Goal: Task Accomplishment & Management: Manage account settings

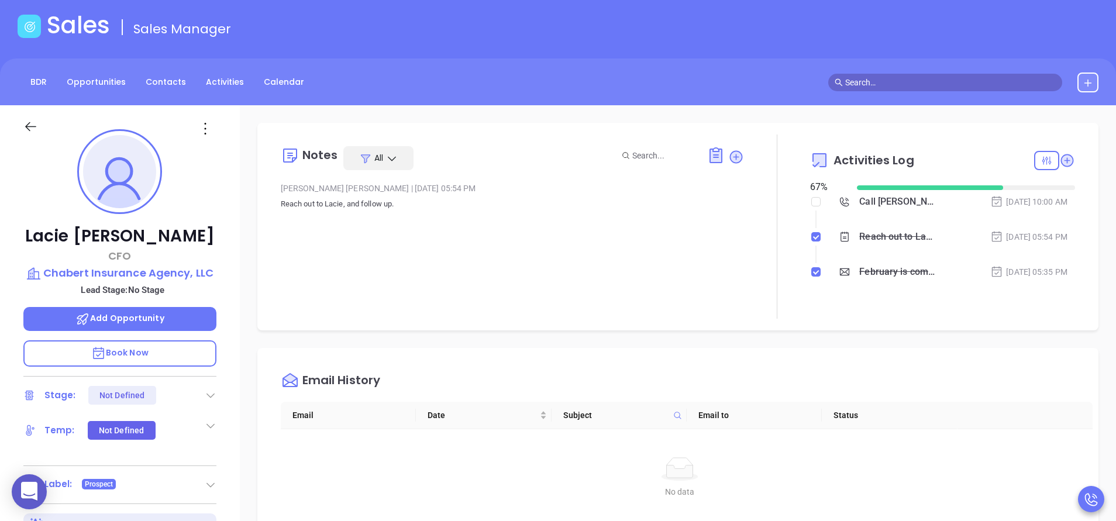
scroll to position [238, 0]
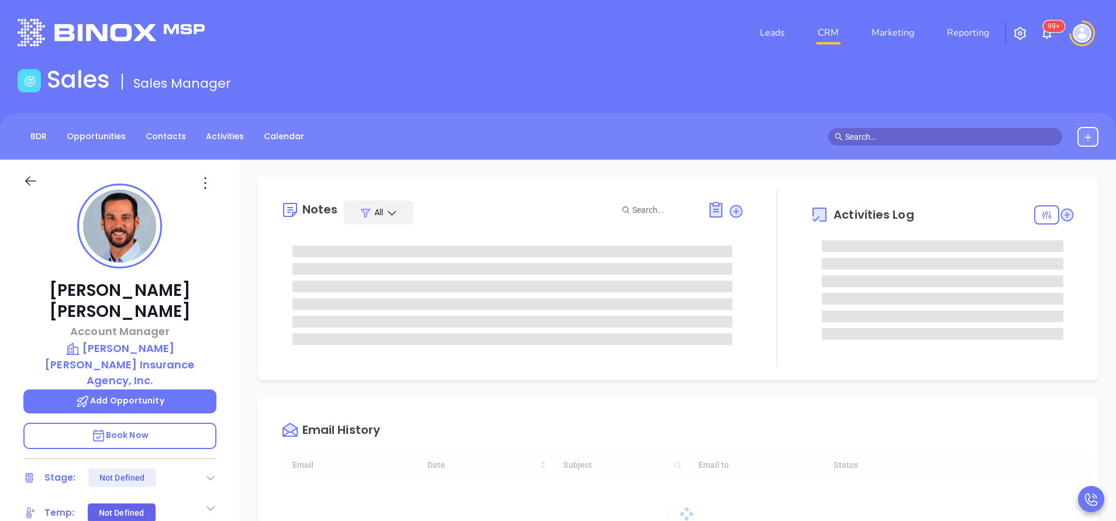
type input "[DATE]"
type input "[PERSON_NAME]"
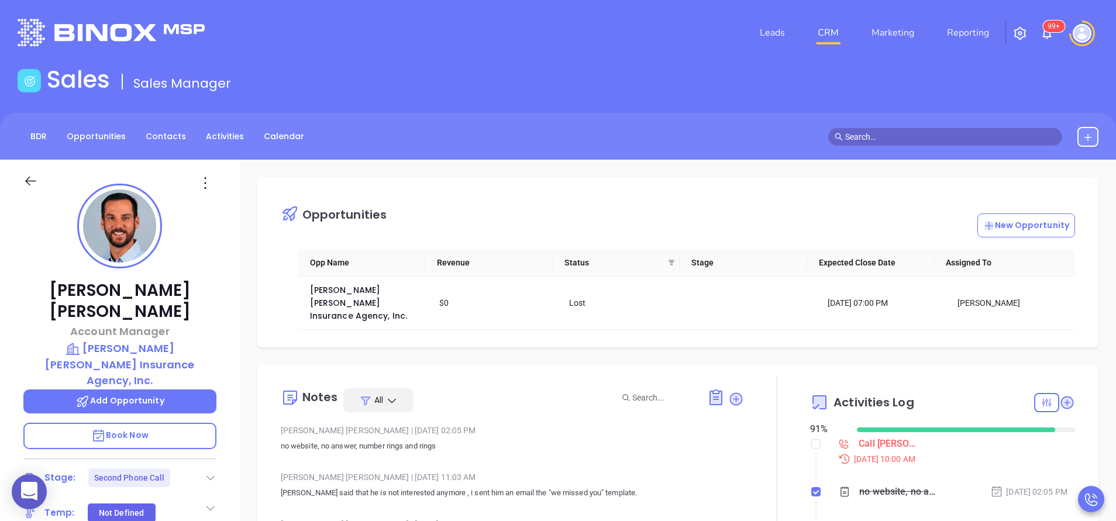
click at [229, 452] on div "[PERSON_NAME] Account Manager [PERSON_NAME] [PERSON_NAME] Insurance Agency, Inc…" at bounding box center [120, 485] width 240 height 651
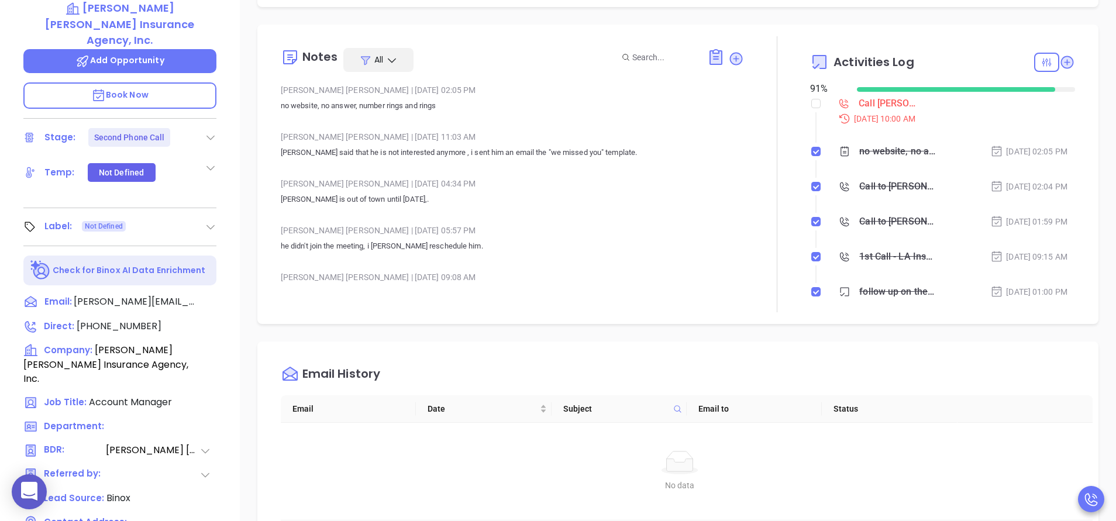
scroll to position [421, 0]
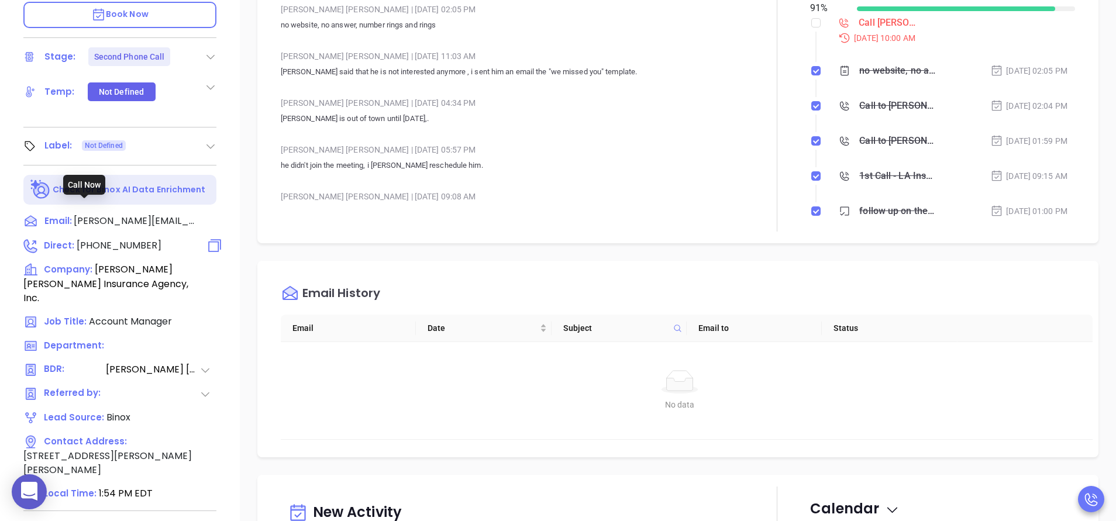
click at [122, 239] on span "[PHONE_NUMBER]" at bounding box center [119, 245] width 85 height 13
type input "[PHONE_NUMBER]"
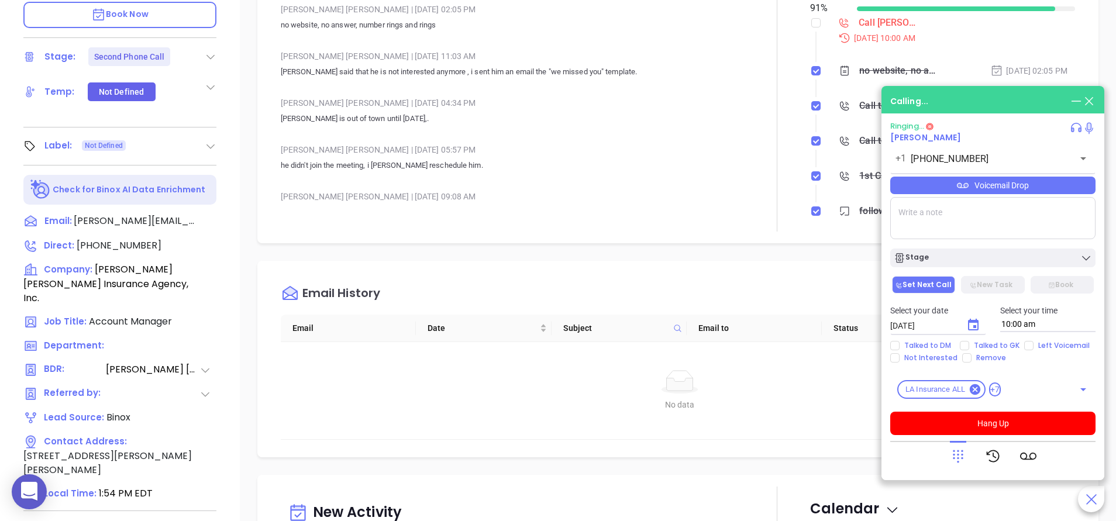
click at [1073, 130] on icon at bounding box center [1076, 130] width 10 height 4
click at [1071, 154] on div "Microphone" at bounding box center [1006, 157] width 142 height 23
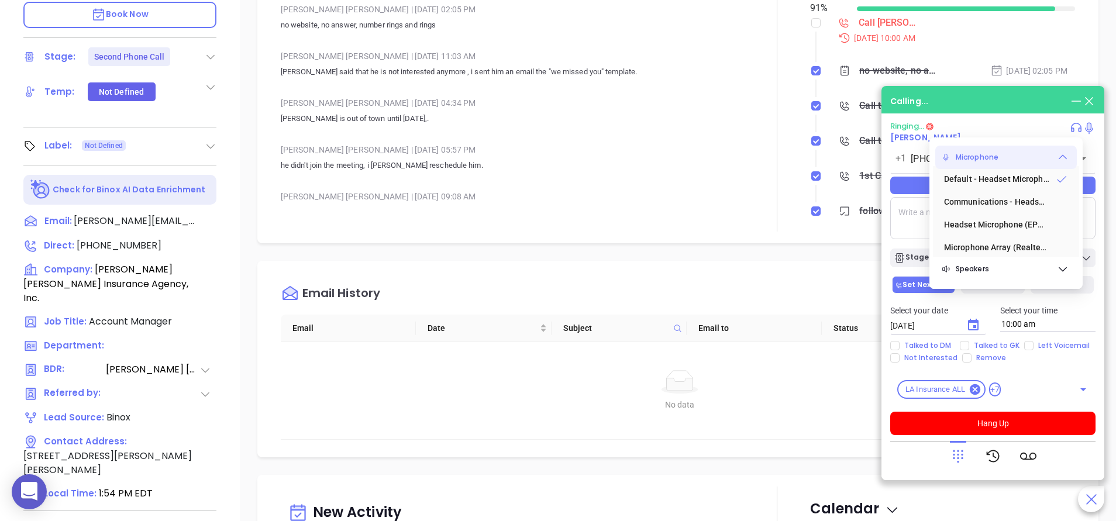
click at [1071, 154] on div "Microphone" at bounding box center [1006, 157] width 142 height 23
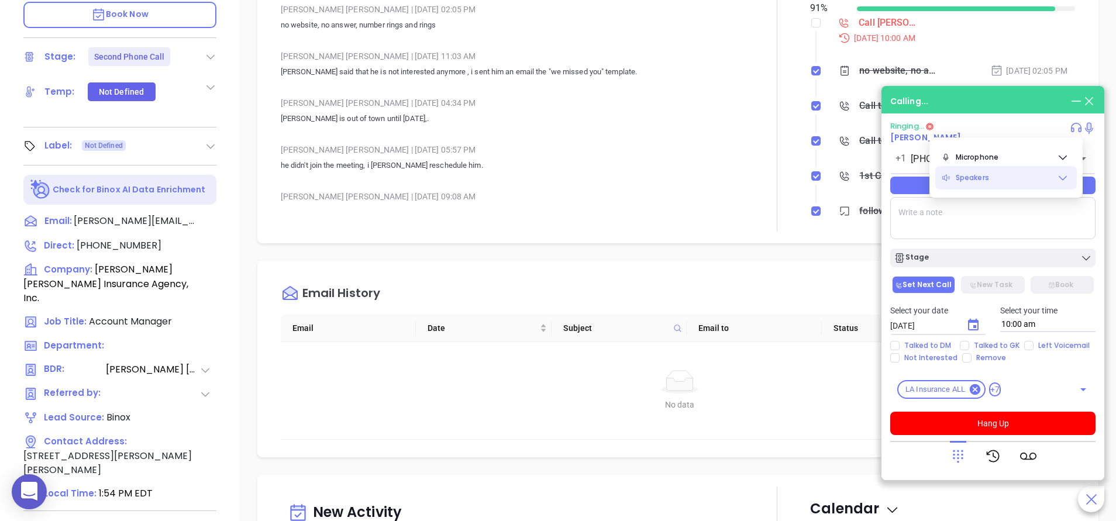
click at [1070, 177] on div "Speakers" at bounding box center [1006, 177] width 142 height 23
click at [992, 96] on div "Calling..." at bounding box center [992, 101] width 205 height 13
click at [227, 196] on div "[PERSON_NAME] Account Manager [PERSON_NAME] [PERSON_NAME] Insurance Agency, Inc…" at bounding box center [120, 64] width 240 height 651
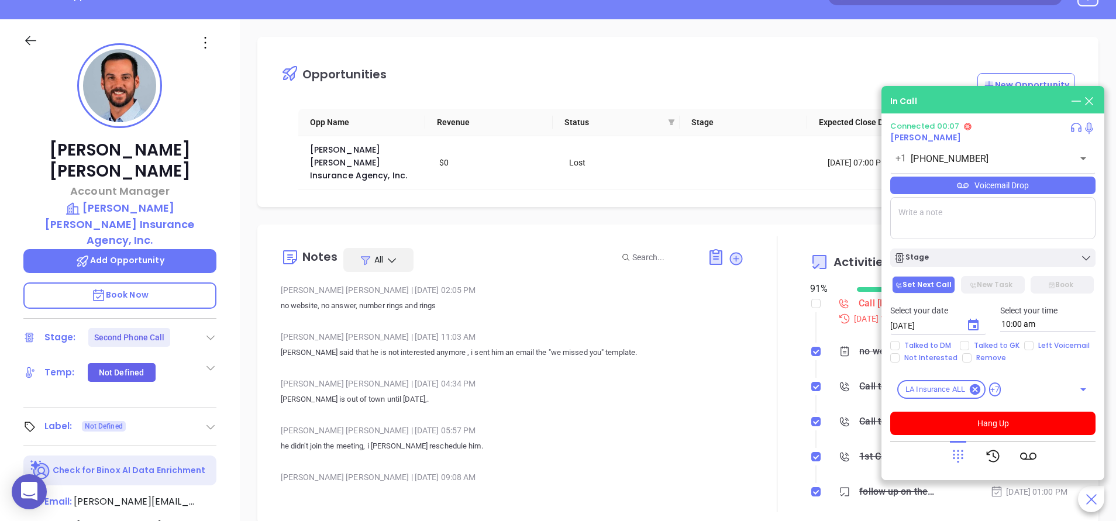
scroll to position [105, 0]
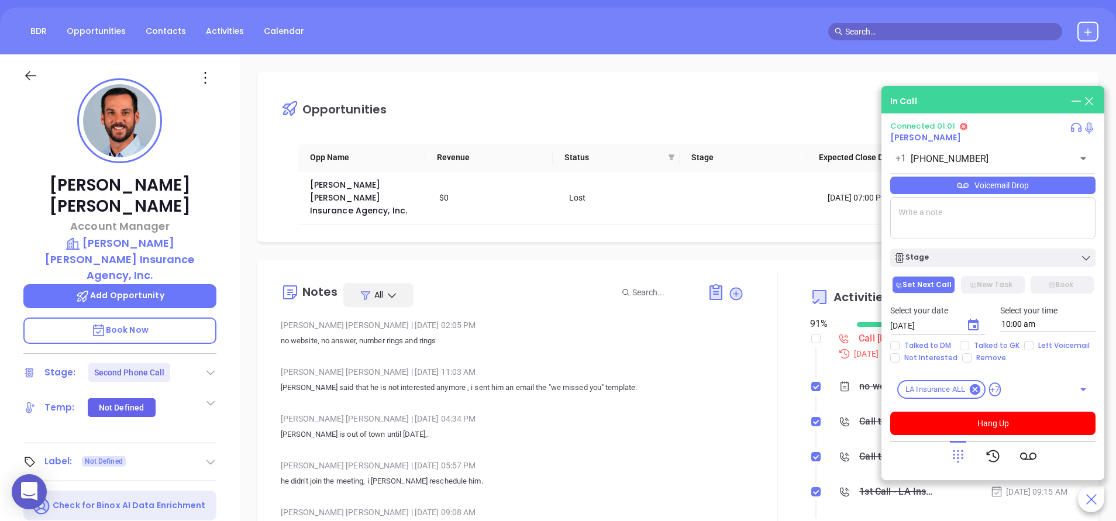
click at [140, 324] on span "Book Now" at bounding box center [119, 330] width 57 height 12
click at [687, 428] on p "[PERSON_NAME] is out of town until [DATE],." at bounding box center [512, 434] width 463 height 14
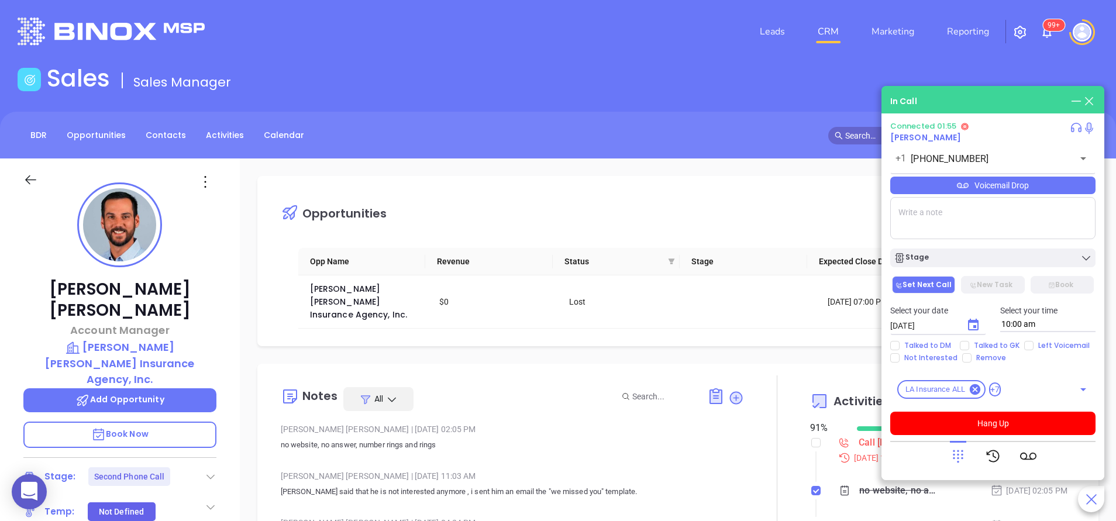
scroll to position [0, 0]
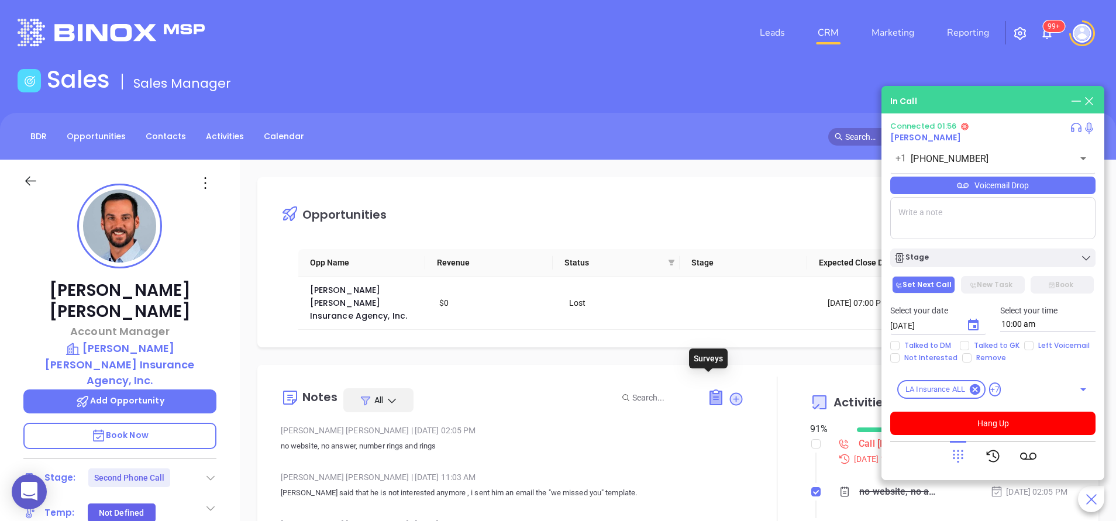
click at [710, 391] on icon at bounding box center [716, 397] width 12 height 13
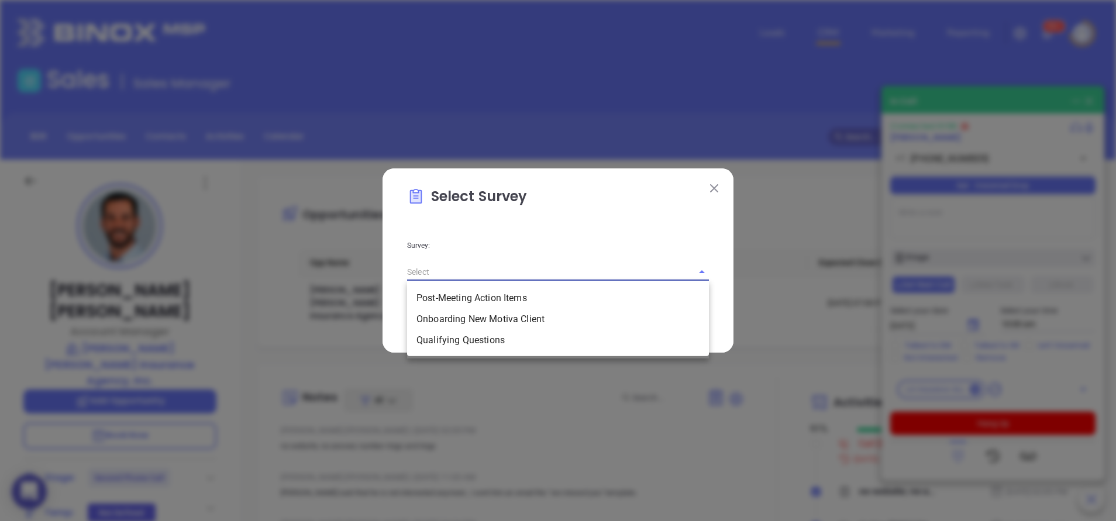
click at [573, 268] on input "text" at bounding box center [541, 271] width 269 height 17
click at [497, 341] on li "Qualifying Questions" at bounding box center [558, 340] width 302 height 21
type input "Qualifying Questions"
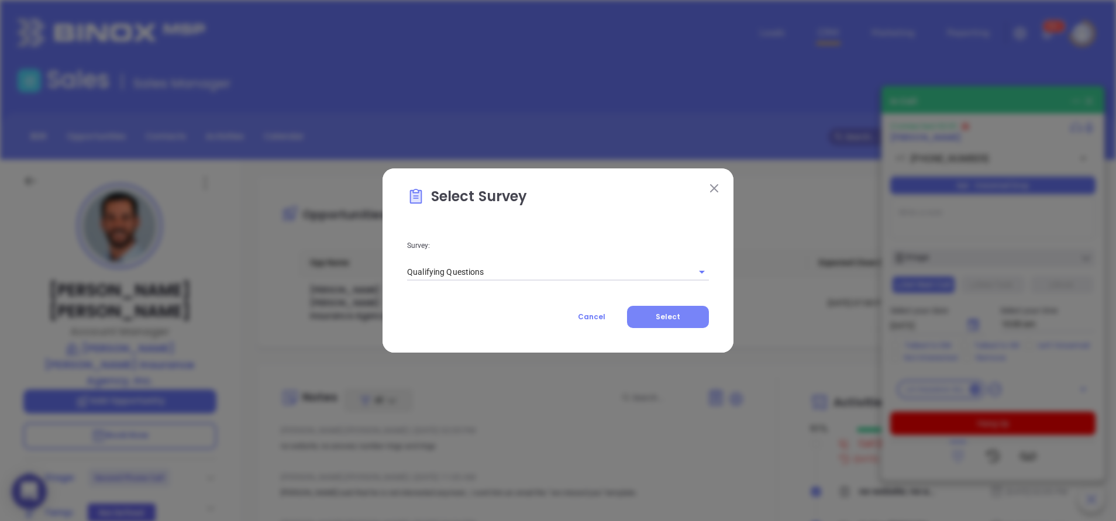
click at [661, 318] on span "Select" at bounding box center [668, 317] width 25 height 10
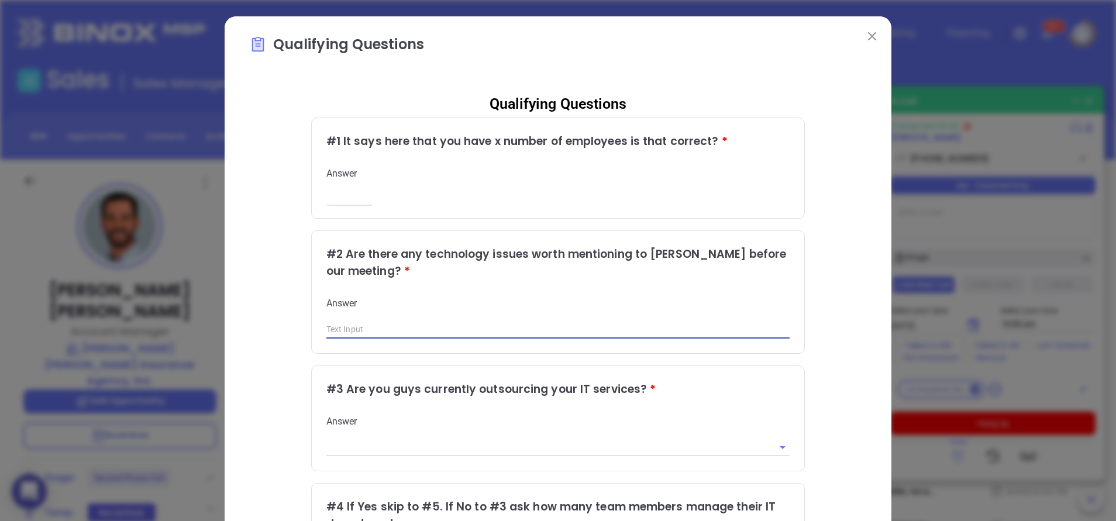
click at [461, 337] on input "text" at bounding box center [558, 330] width 464 height 18
click at [836, 325] on div "Qualifying Questions # 1 It says here that you have x number of employees is th…" at bounding box center [558, 479] width 618 height 790
click at [868, 39] on img at bounding box center [872, 36] width 8 height 8
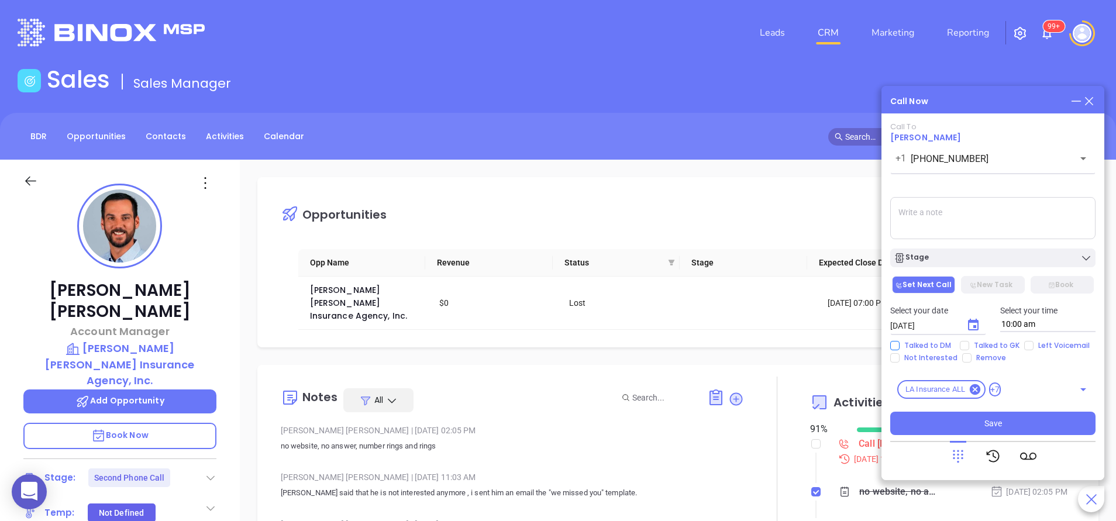
click at [894, 343] on input "Talked to DM" at bounding box center [894, 345] width 9 height 9
checkbox input "true"
click at [950, 226] on textarea at bounding box center [992, 218] width 205 height 42
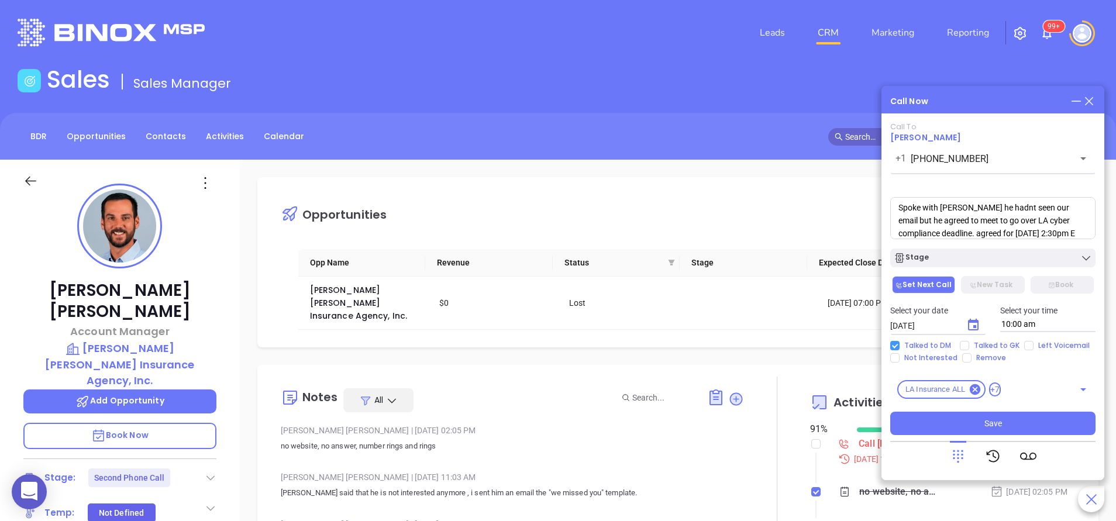
scroll to position [17, 0]
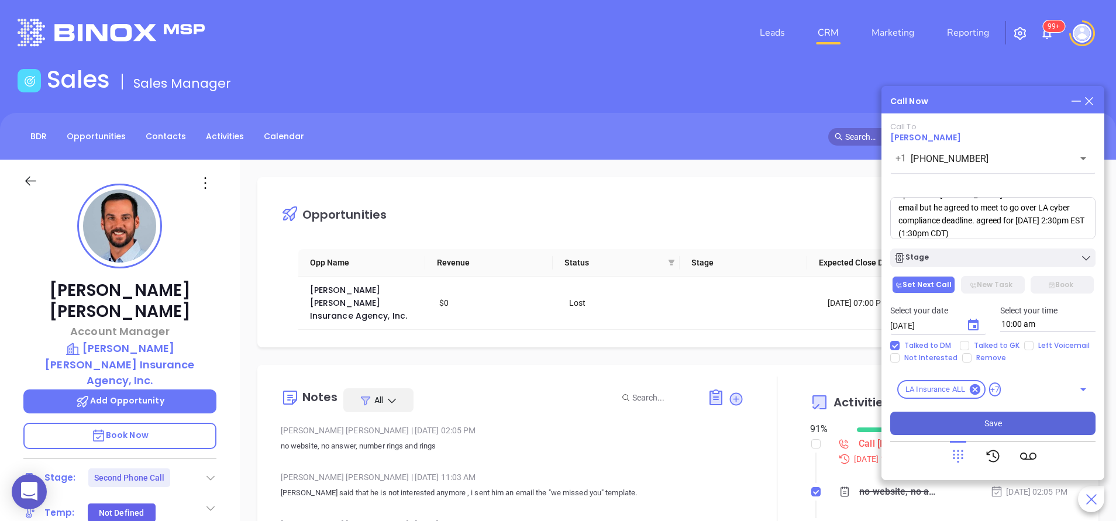
type textarea "Spoke with [PERSON_NAME] he hadnt seen our email but he agreed to meet to go ov…"
click at [1002, 420] on button "Save" at bounding box center [992, 423] width 205 height 23
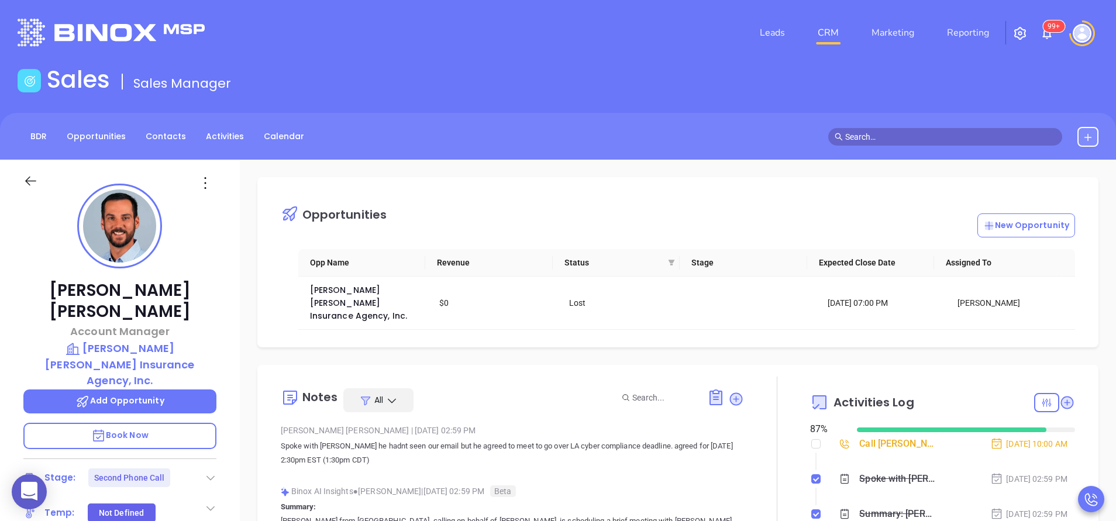
click at [236, 365] on div "[PERSON_NAME] Account Manager [PERSON_NAME] [PERSON_NAME] Insurance Agency, Inc…" at bounding box center [120, 485] width 240 height 651
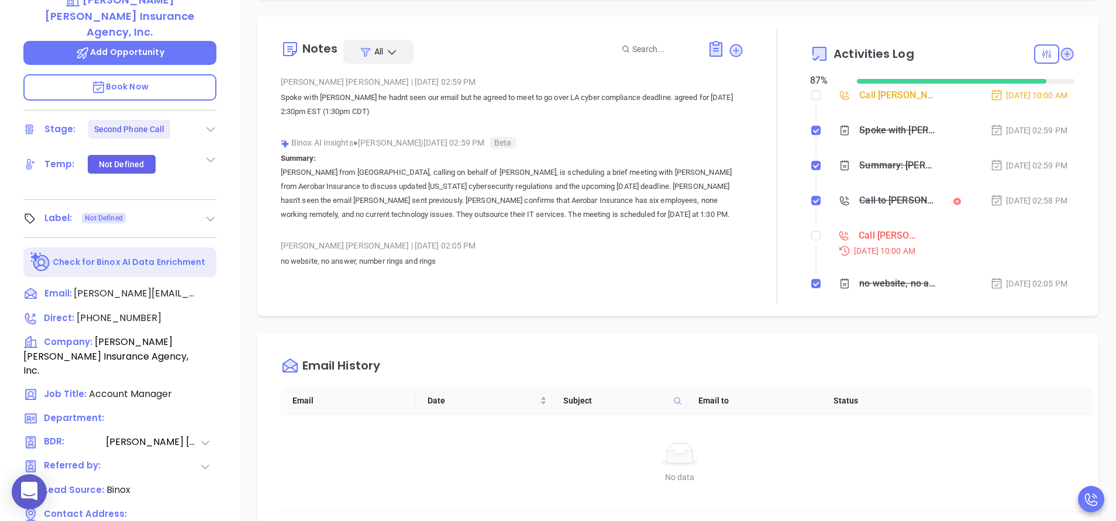
scroll to position [316, 0]
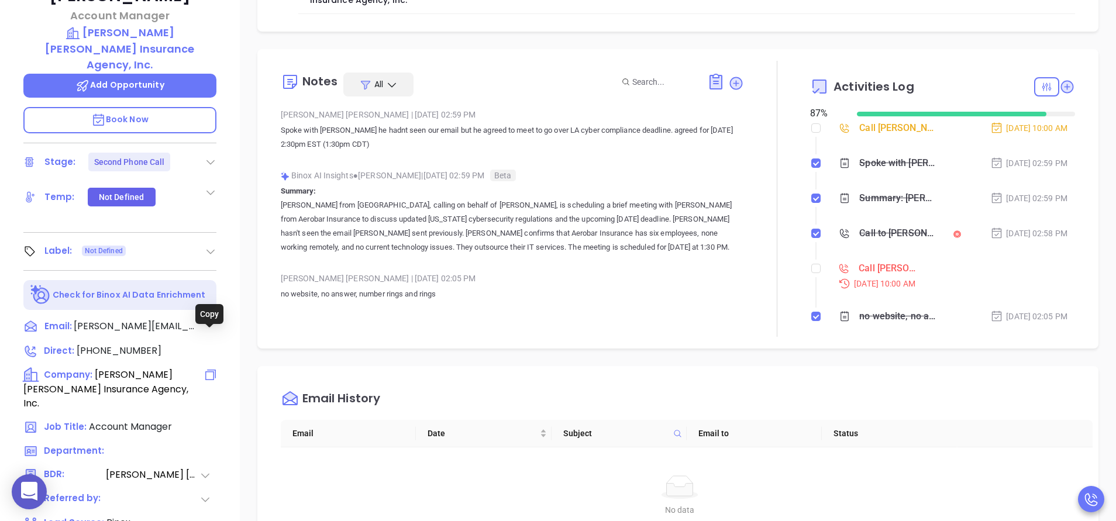
click at [212, 368] on icon at bounding box center [210, 375] width 14 height 14
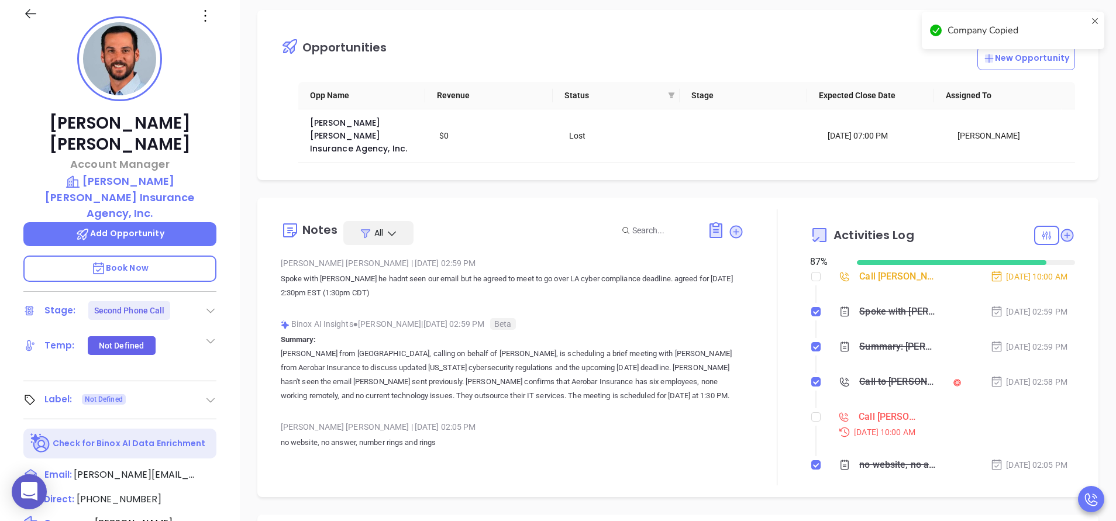
scroll to position [140, 0]
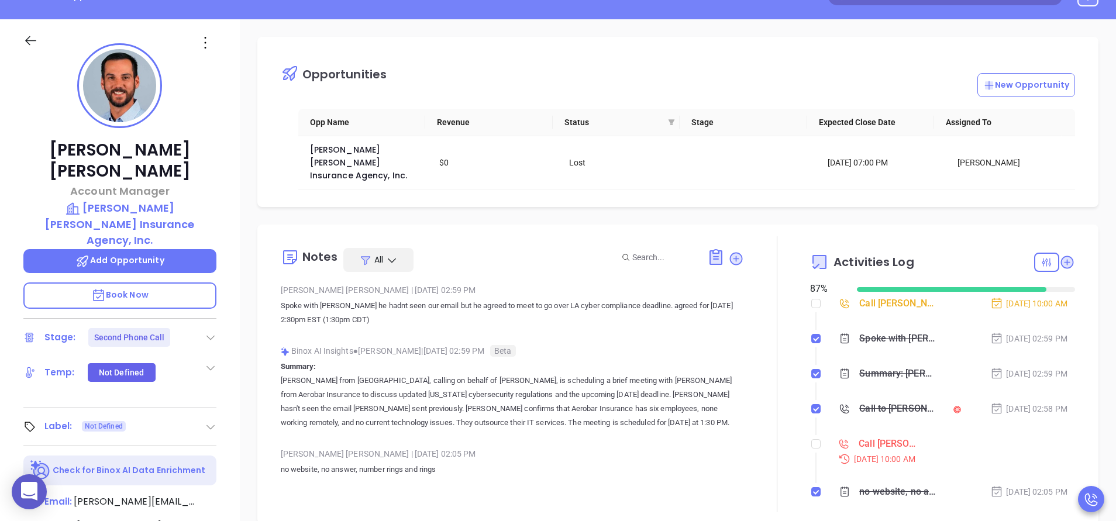
click at [811, 439] on input "checkbox" at bounding box center [815, 443] width 9 height 9
checkbox input "true"
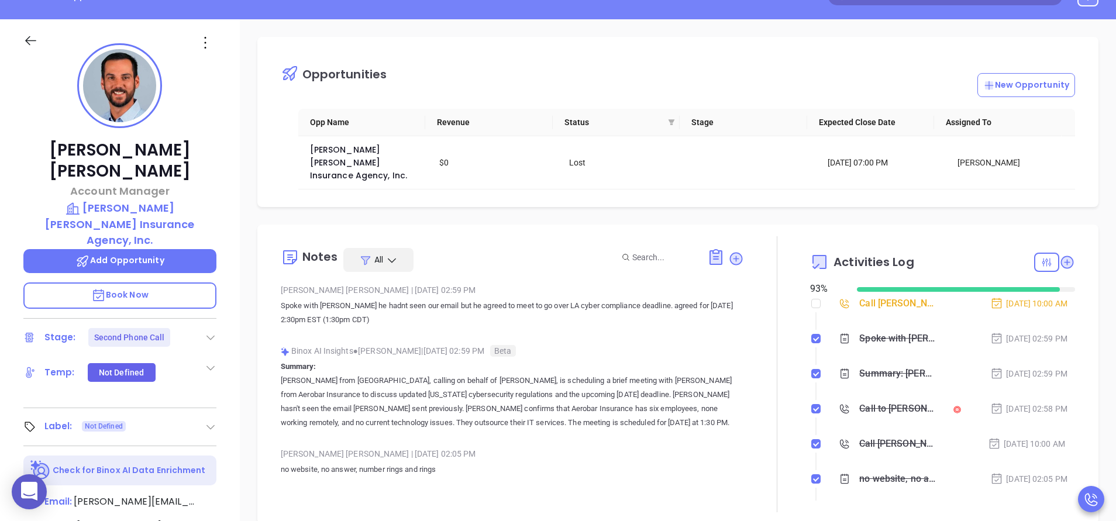
click at [132, 254] on span "Add Opportunity" at bounding box center [119, 260] width 89 height 12
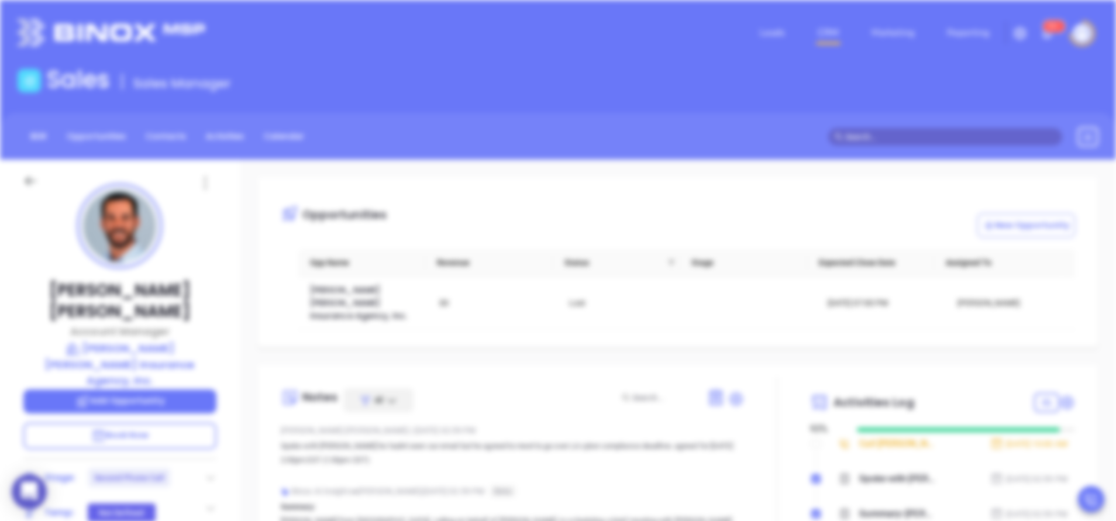
scroll to position [0, 0]
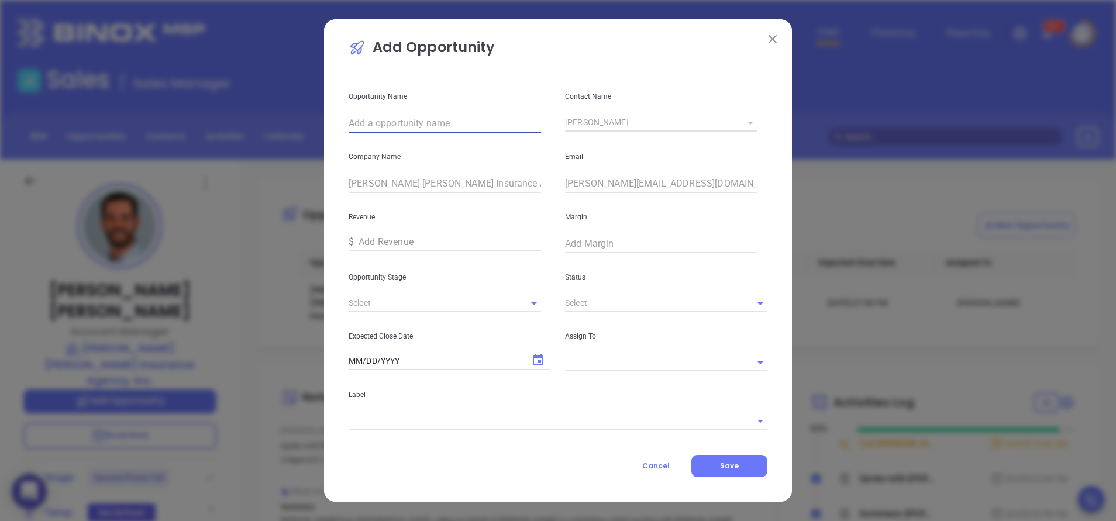
click at [391, 115] on input "text" at bounding box center [445, 123] width 192 height 19
paste input "[PERSON_NAME] [PERSON_NAME] Insurance Agency, Inc."
type input "[PERSON_NAME] [PERSON_NAME] Insurance Agency, Inc."
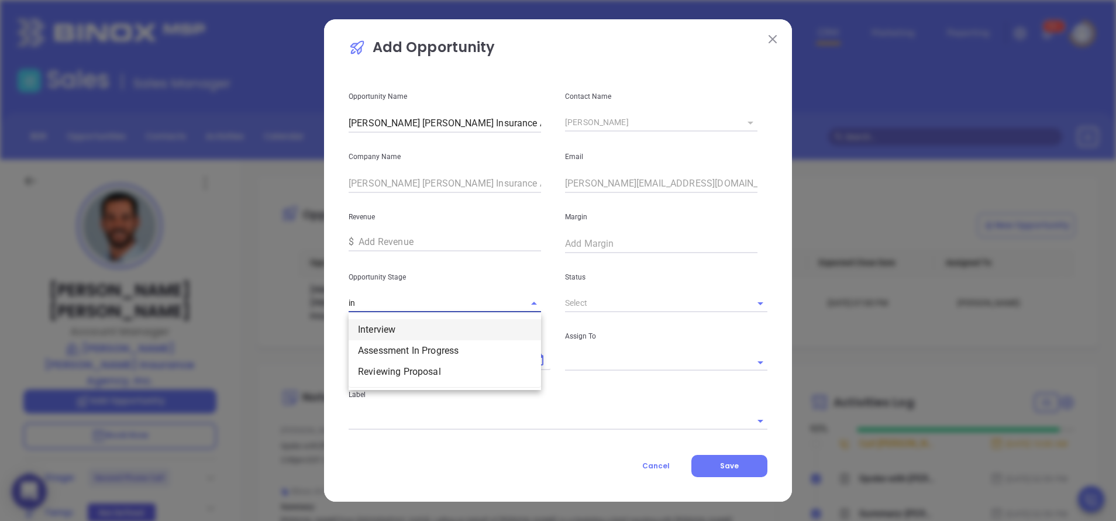
click at [441, 323] on li "Interview" at bounding box center [445, 329] width 192 height 21
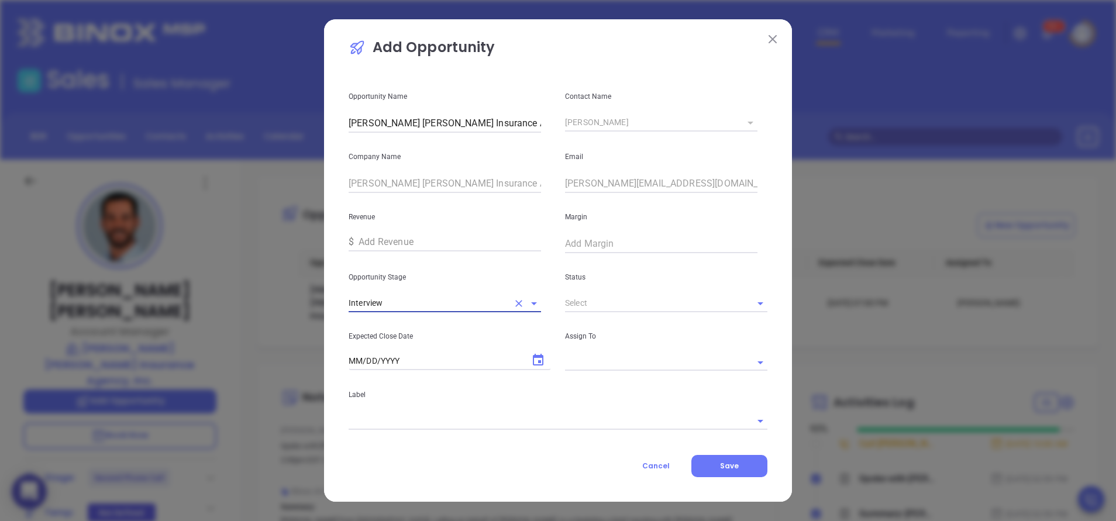
type input "Interview"
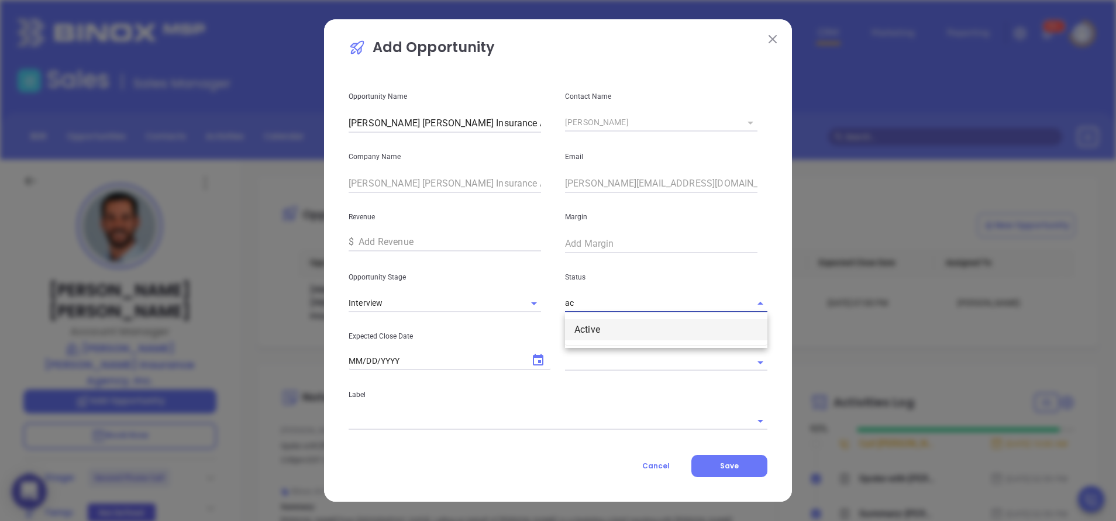
click at [617, 325] on li "Active" at bounding box center [666, 329] width 202 height 21
type input "Active"
click at [538, 359] on icon "Choose date" at bounding box center [538, 360] width 14 height 14
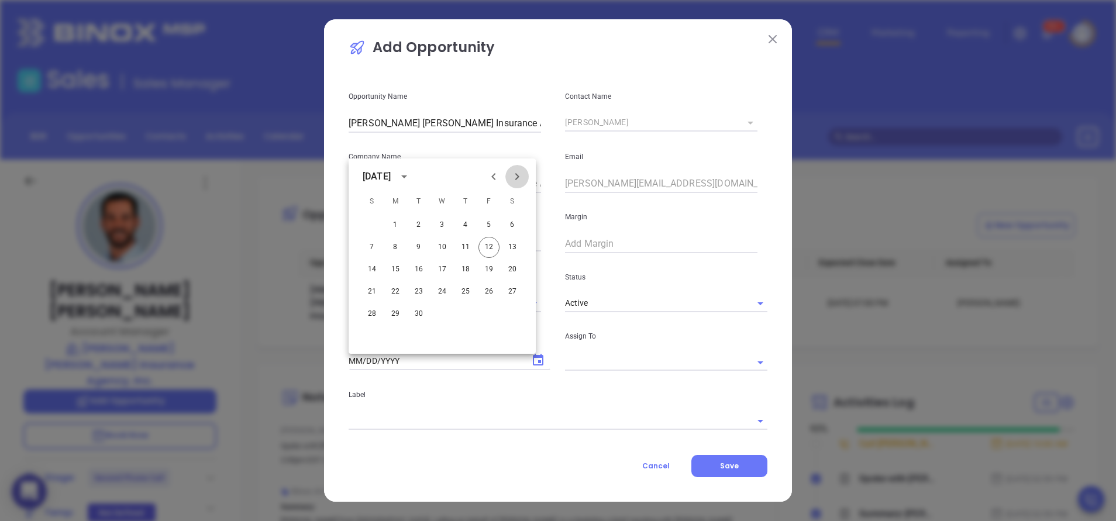
click at [519, 181] on icon "Next month" at bounding box center [517, 177] width 14 height 14
click at [399, 266] on button "13" at bounding box center [395, 269] width 21 height 21
type input "[DATE]"
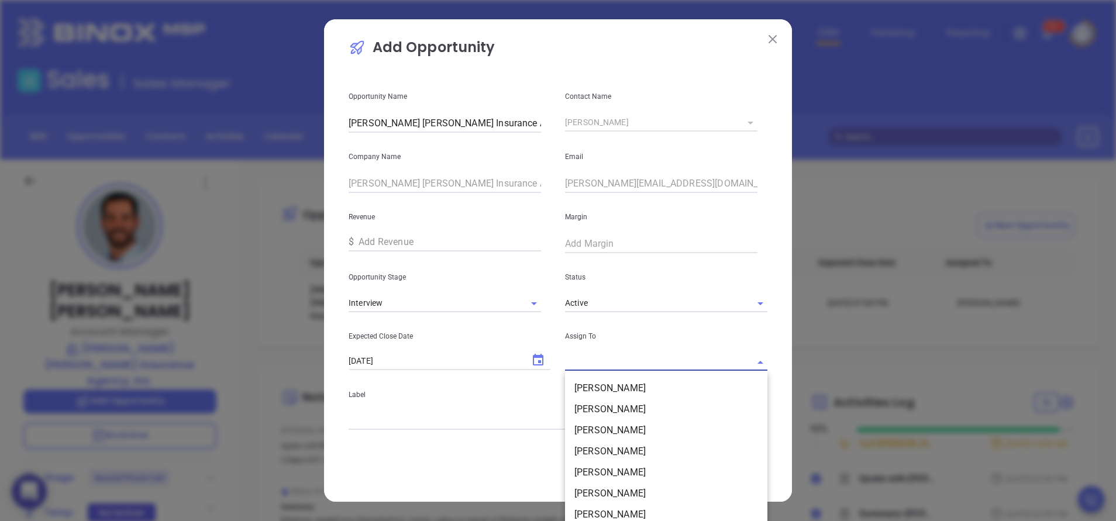
click at [625, 362] on input "text" at bounding box center [650, 362] width 170 height 17
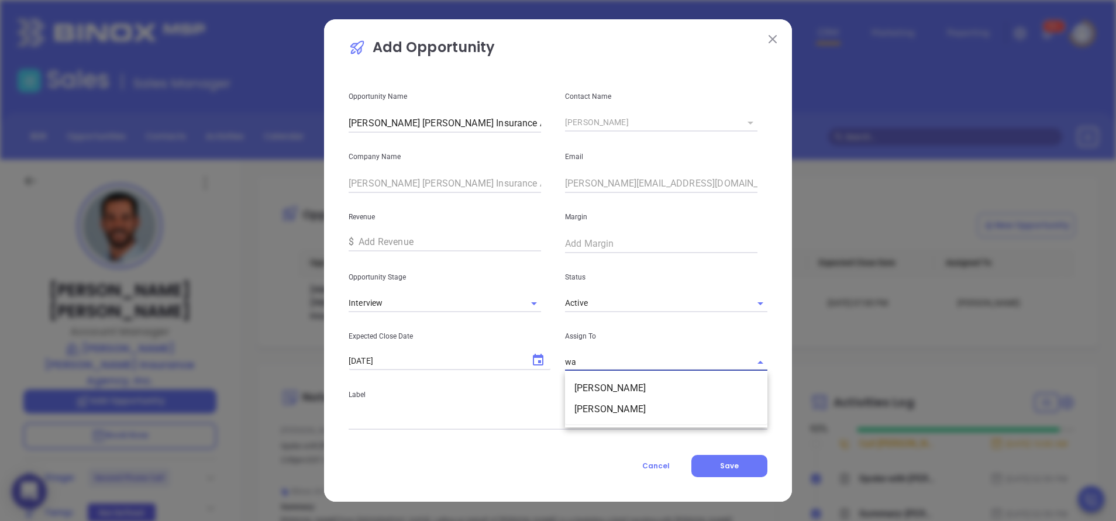
click at [625, 362] on input "wa" at bounding box center [650, 362] width 170 height 17
click at [642, 391] on li "[PERSON_NAME]" at bounding box center [666, 388] width 202 height 21
type input "[PERSON_NAME]"
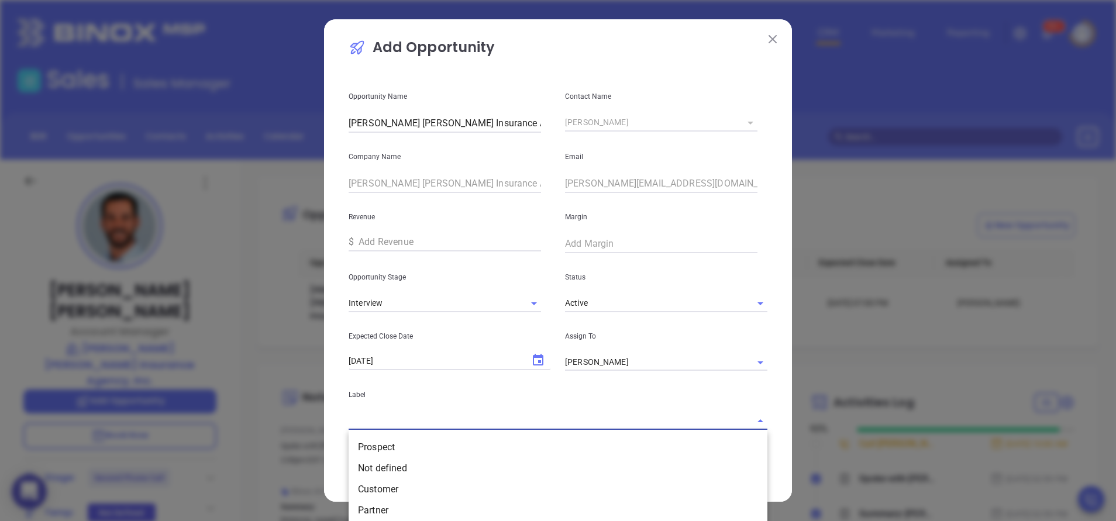
click at [636, 416] on input "text" at bounding box center [542, 420] width 386 height 17
click at [578, 450] on li "Prospect" at bounding box center [558, 447] width 419 height 21
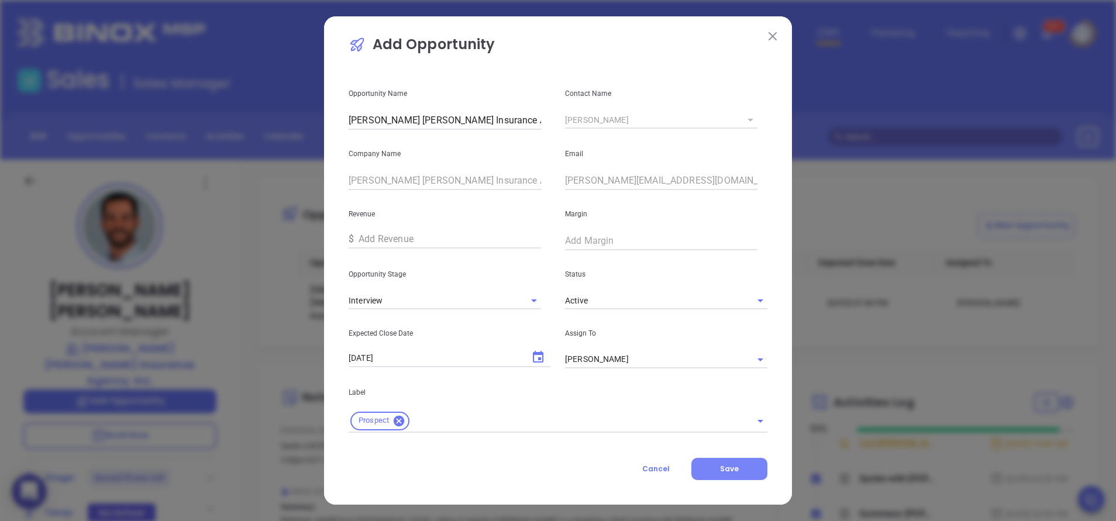
click at [719, 463] on button "Save" at bounding box center [729, 469] width 76 height 22
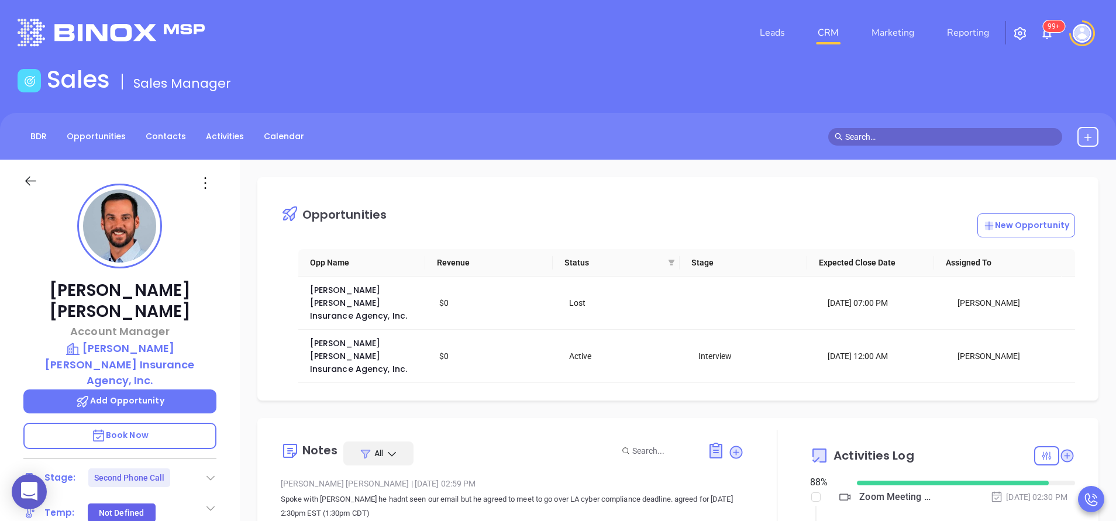
checkbox input "true"
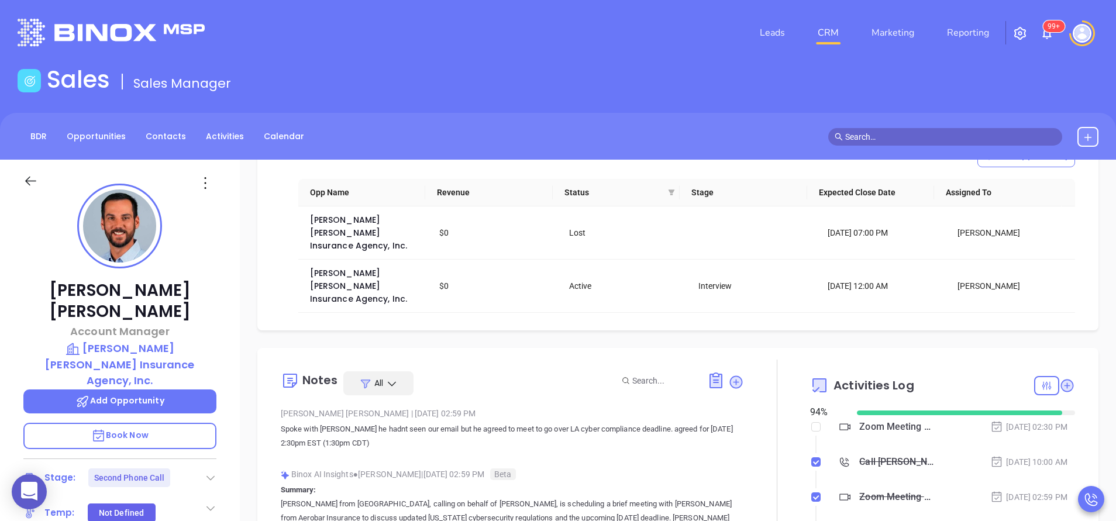
scroll to position [105, 0]
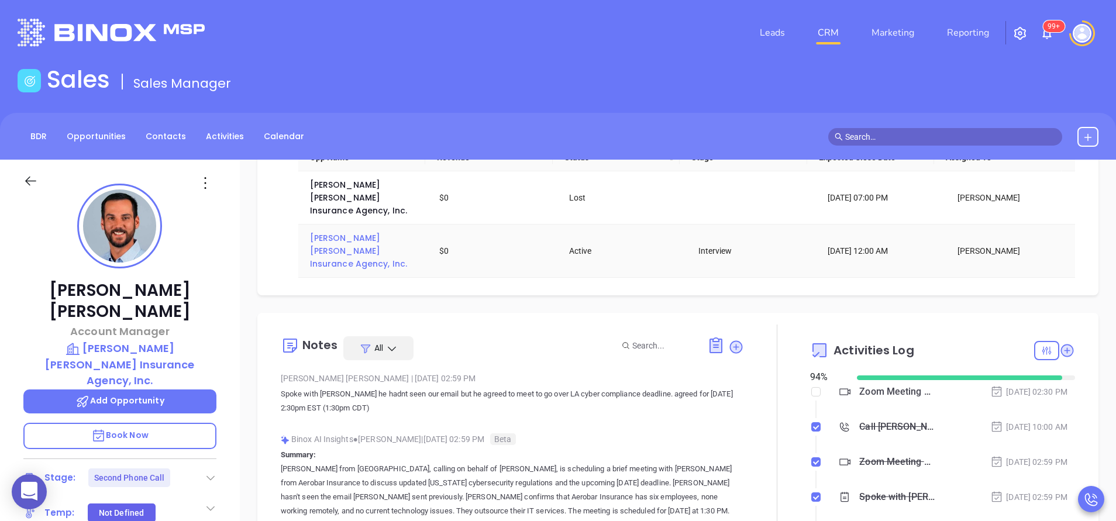
click at [341, 232] on span "[PERSON_NAME] [PERSON_NAME] Insurance Agency, Inc." at bounding box center [358, 250] width 97 height 37
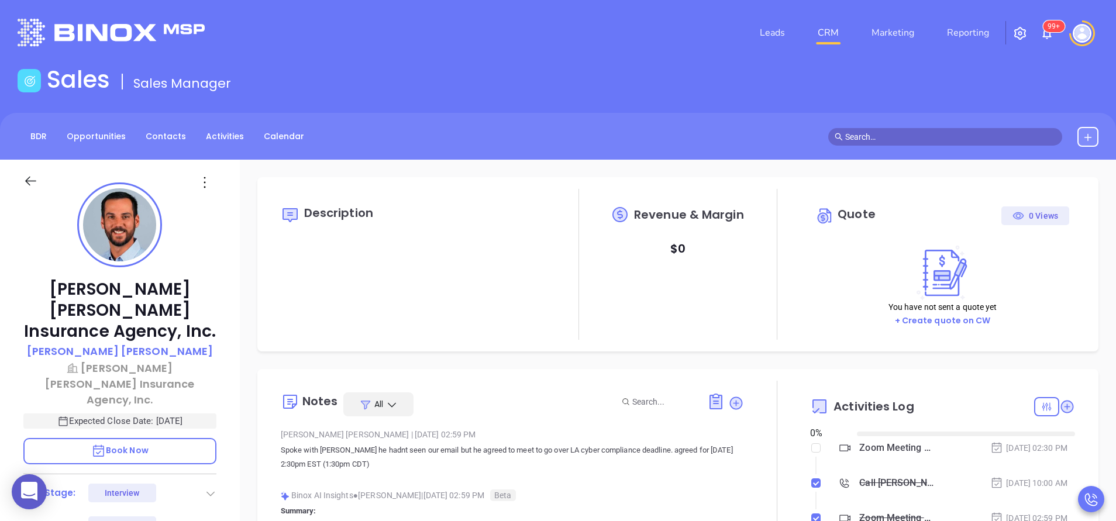
type input "[DATE]"
type input "[PERSON_NAME]"
click at [231, 452] on div "[PERSON_NAME] [PERSON_NAME] Insurance Agency, Inc. [PERSON_NAME] [PERSON_NAME] …" at bounding box center [120, 485] width 240 height 651
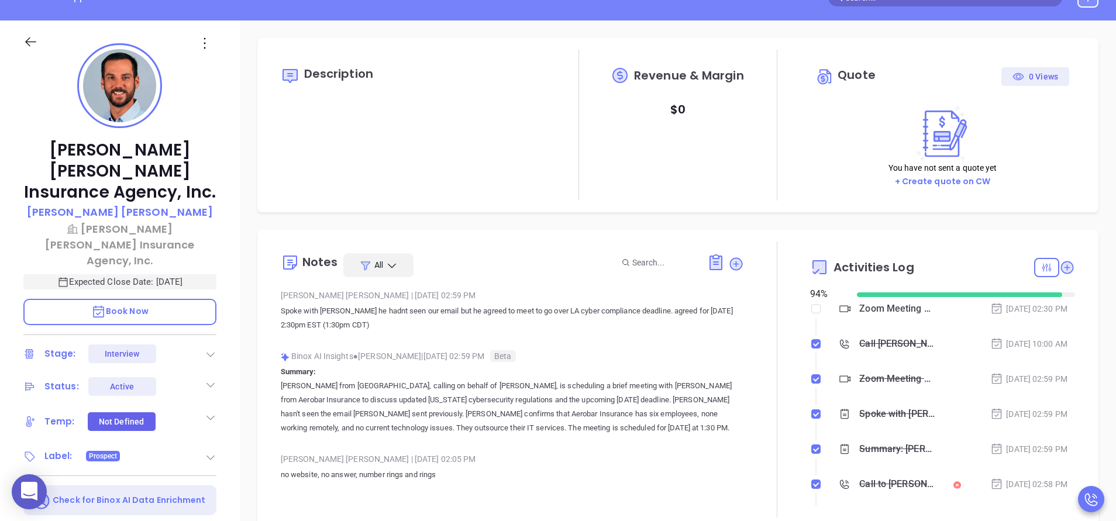
scroll to position [71, 0]
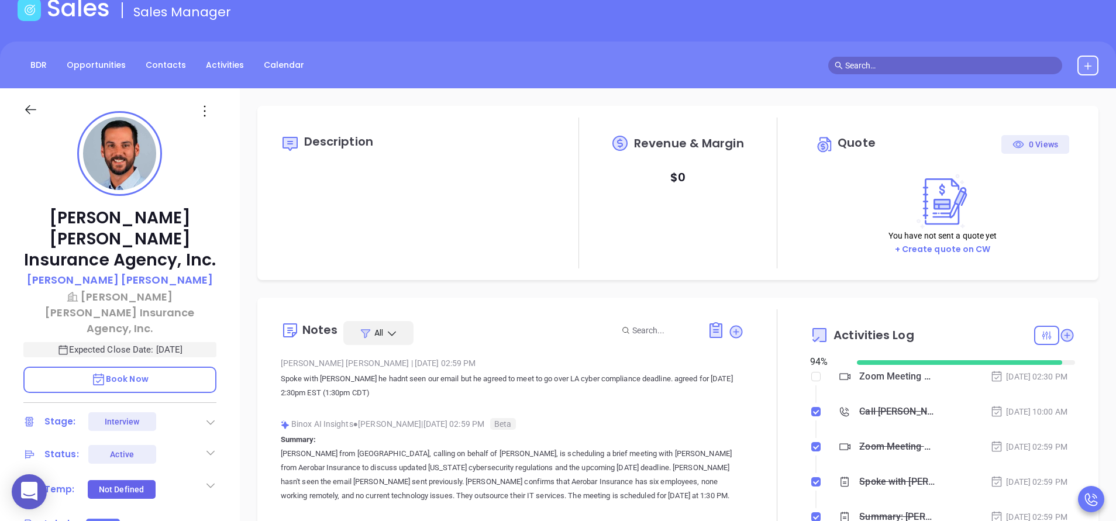
click at [205, 480] on icon at bounding box center [211, 486] width 12 height 12
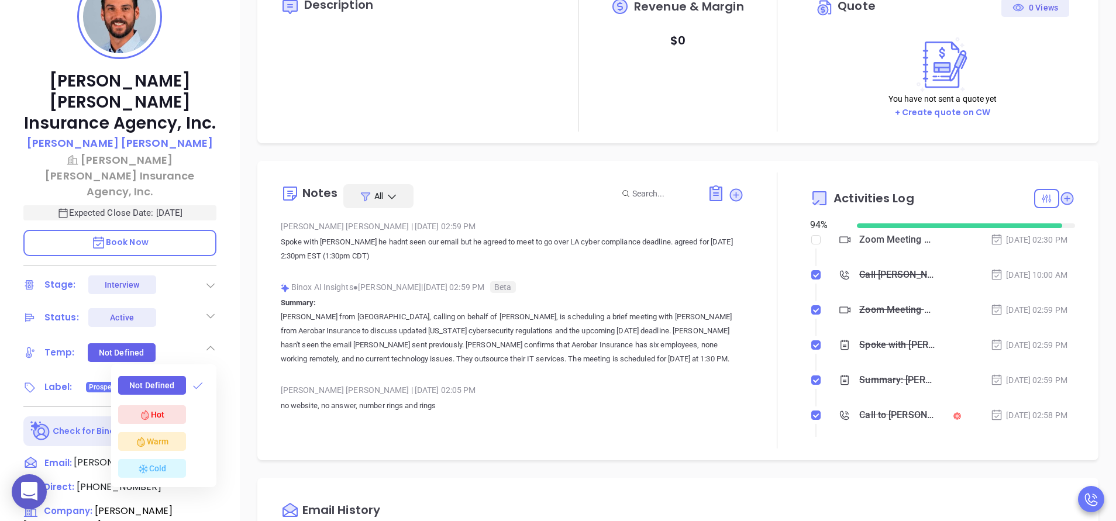
scroll to position [212, 0]
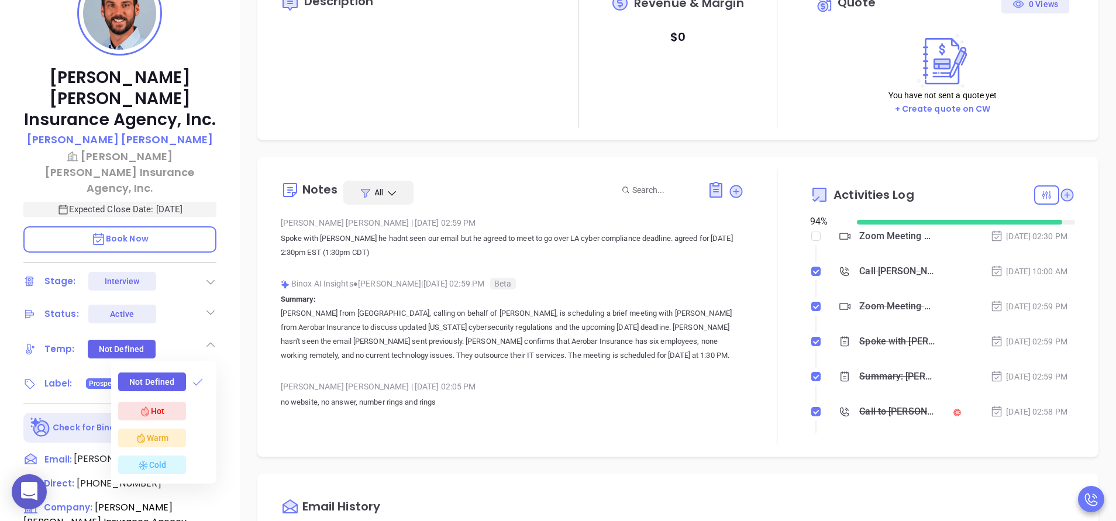
click at [159, 458] on div "Cold" at bounding box center [151, 465] width 29 height 14
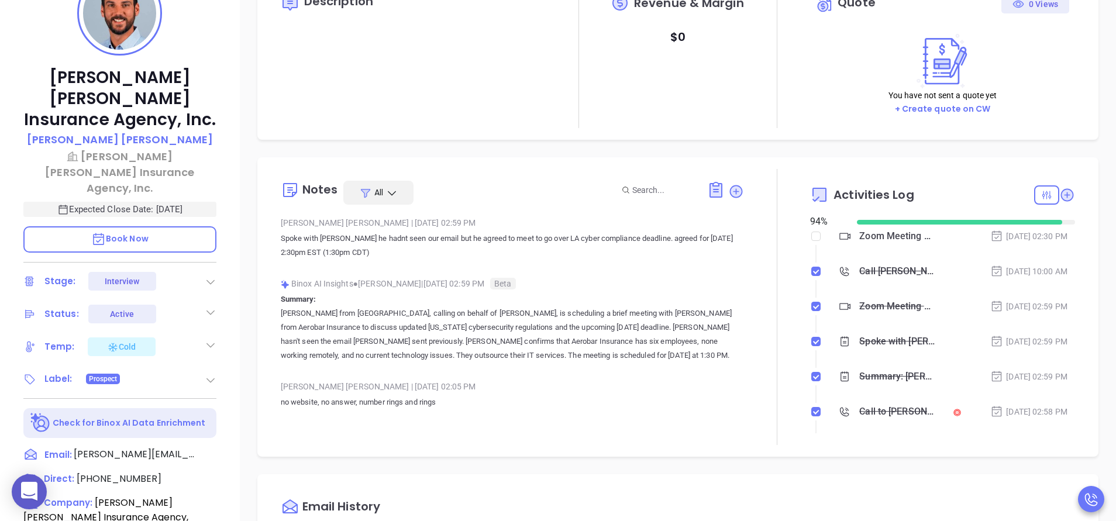
click at [211, 337] on div at bounding box center [211, 344] width 12 height 14
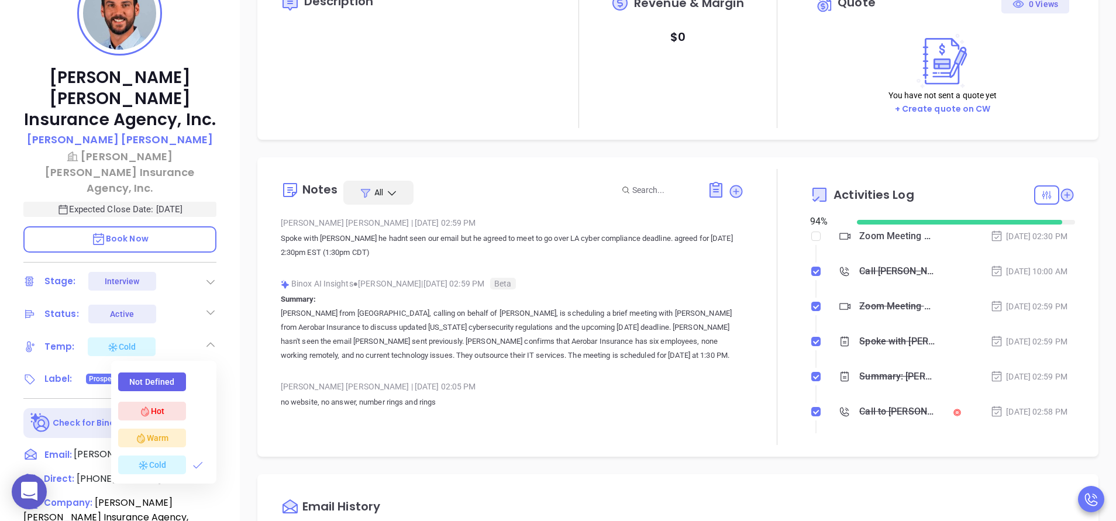
click at [146, 433] on icon at bounding box center [141, 439] width 12 height 12
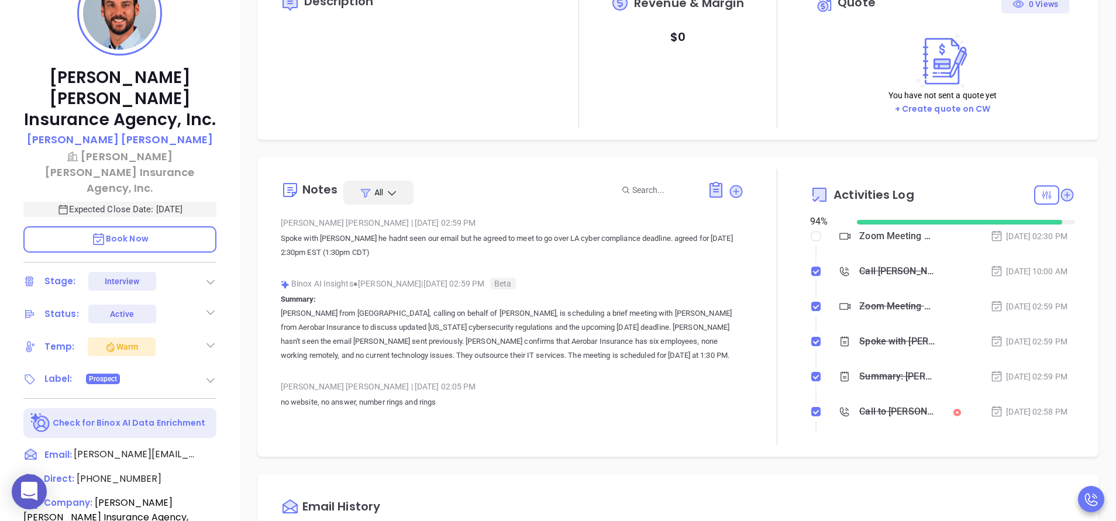
click at [209, 374] on icon at bounding box center [211, 380] width 12 height 12
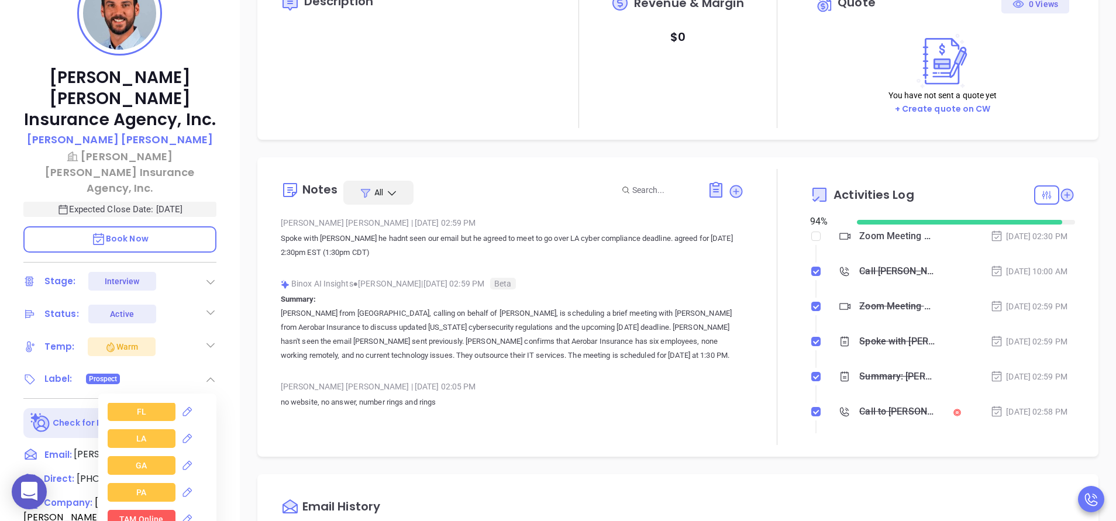
scroll to position [1230, 0]
click at [158, 429] on div "LA" at bounding box center [142, 438] width 68 height 19
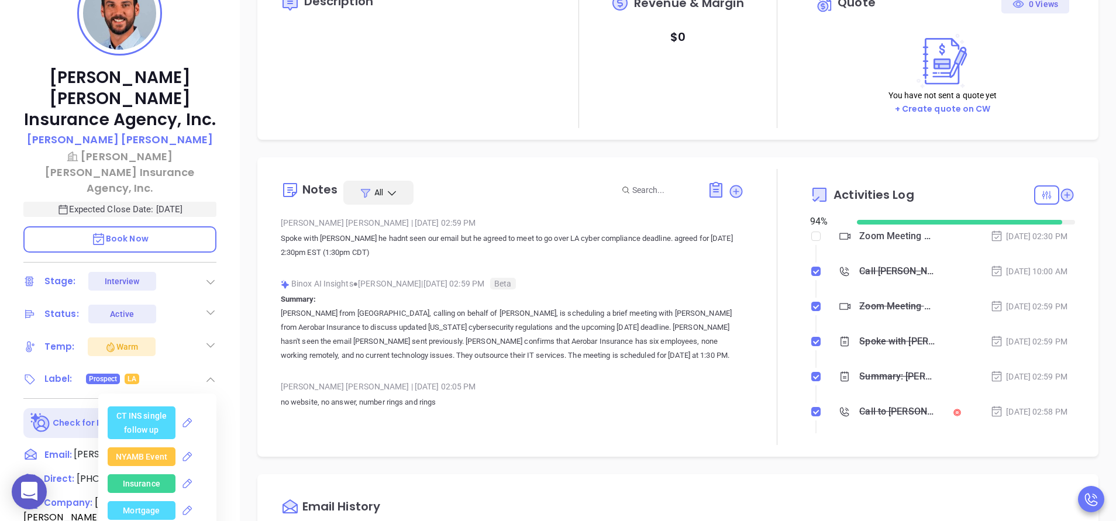
scroll to position [2423, 0]
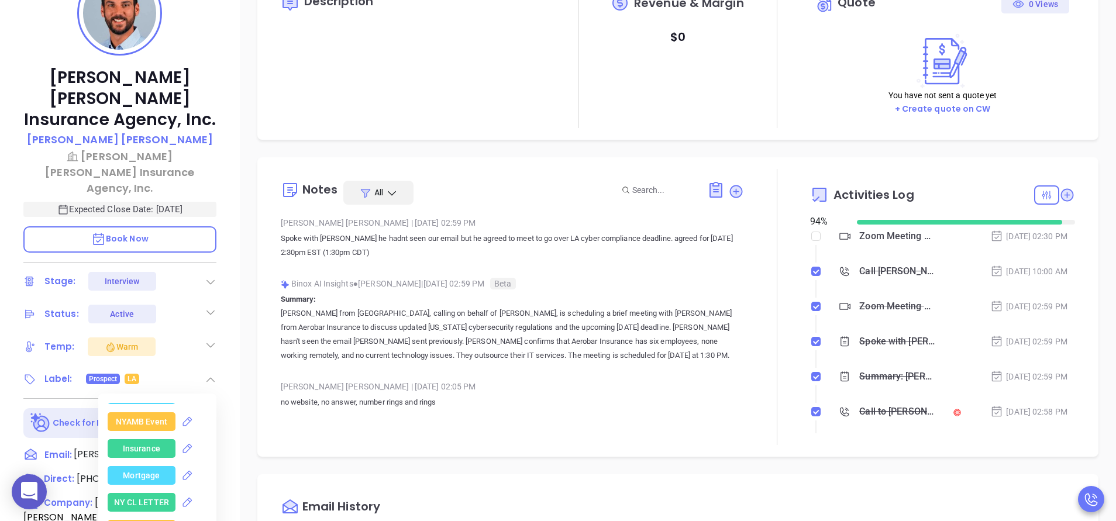
click at [132, 439] on div "Insurance" at bounding box center [141, 448] width 37 height 19
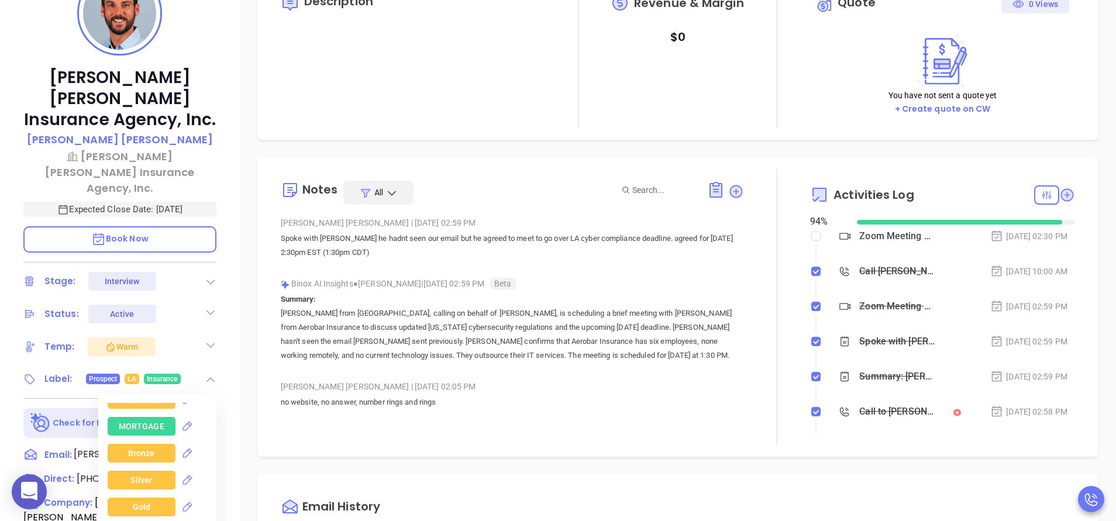
scroll to position [2669, 0]
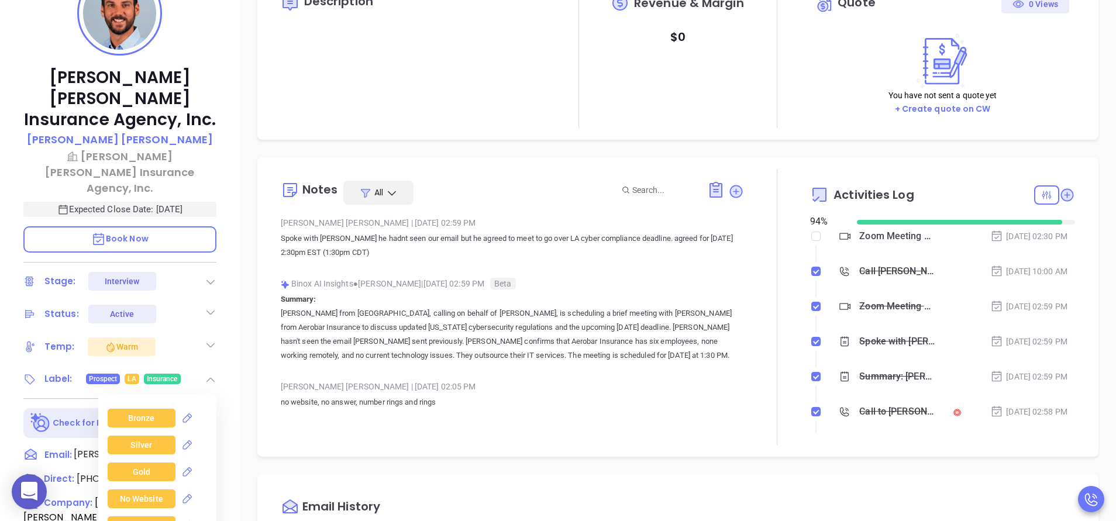
click at [132, 436] on div "Silver" at bounding box center [141, 445] width 22 height 19
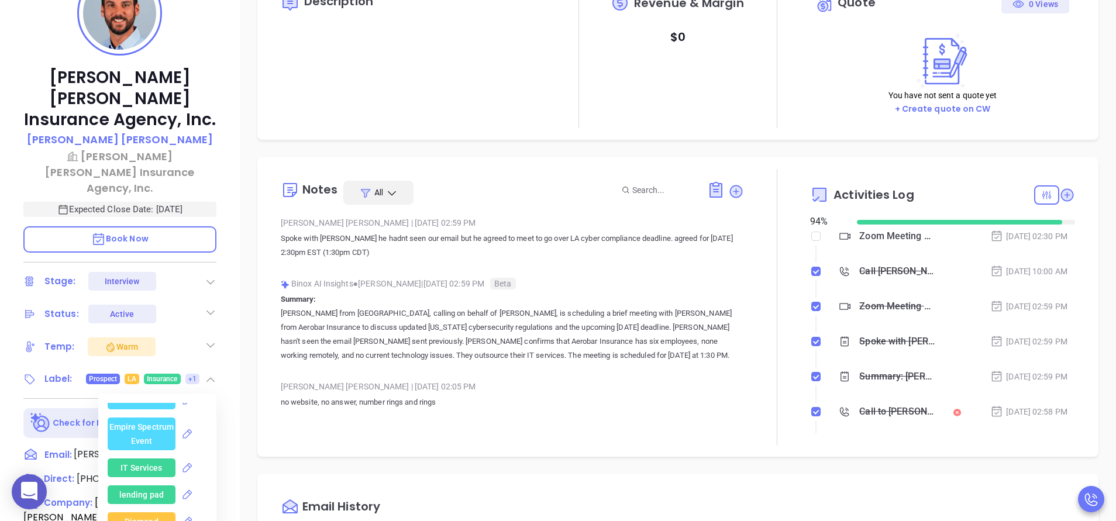
scroll to position [3160, 0]
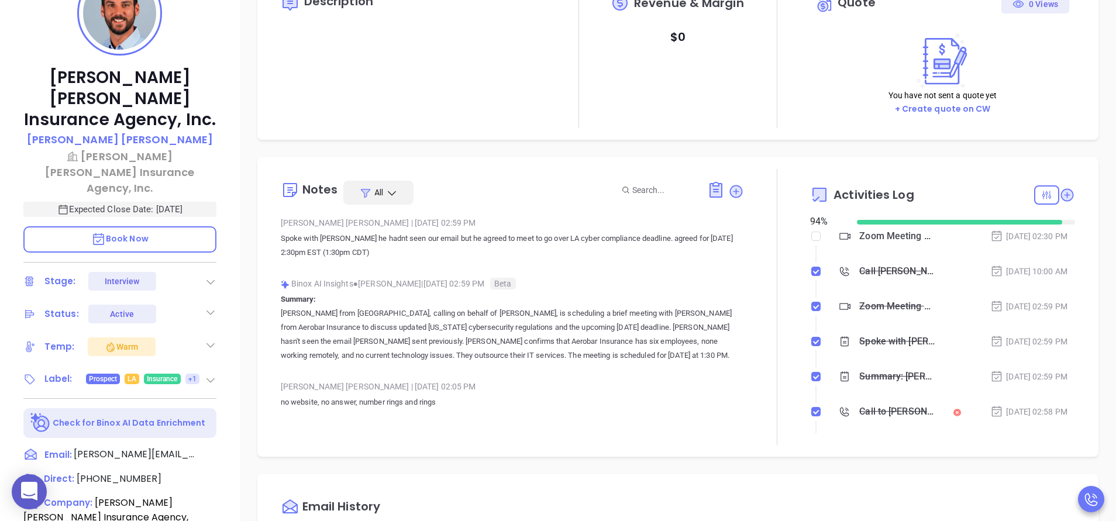
click at [533, 341] on p "[PERSON_NAME] from [GEOGRAPHIC_DATA], calling on behalf of [PERSON_NAME], is sc…" at bounding box center [512, 334] width 463 height 56
click at [709, 191] on icon at bounding box center [715, 190] width 13 height 16
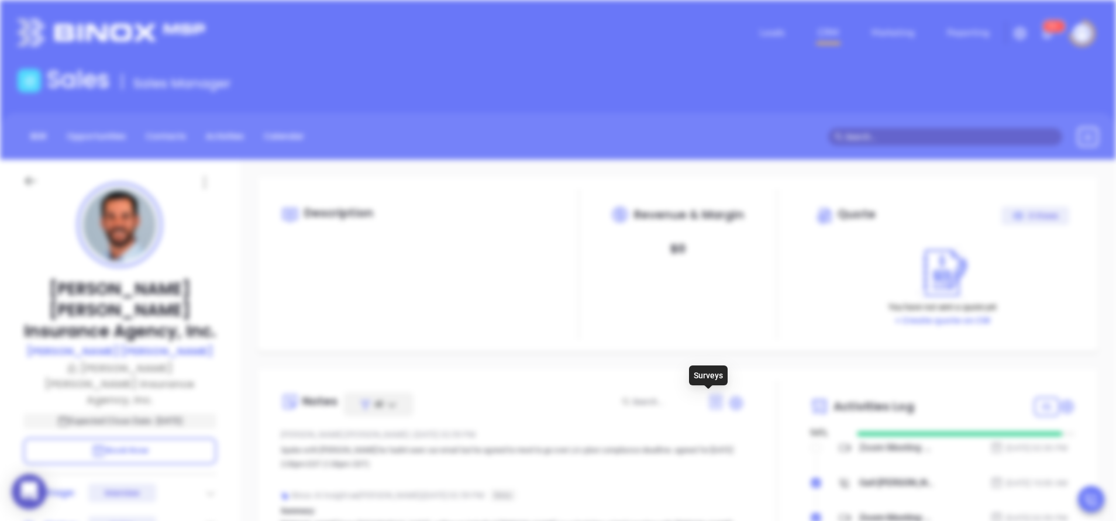
scroll to position [0, 0]
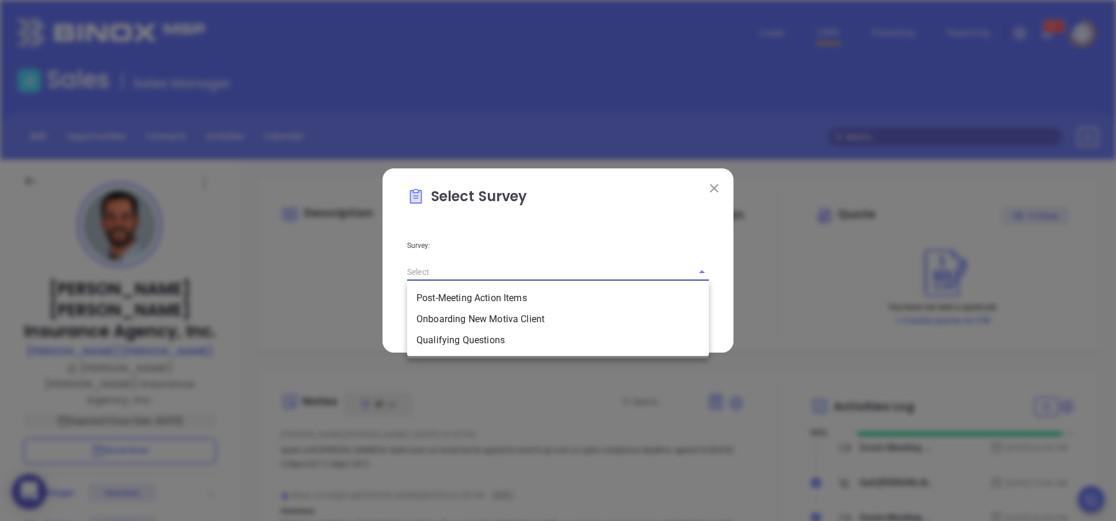
click at [515, 267] on input "text" at bounding box center [541, 271] width 269 height 17
click at [502, 335] on li "Qualifying Questions" at bounding box center [558, 340] width 302 height 21
type input "Qualifying Questions"
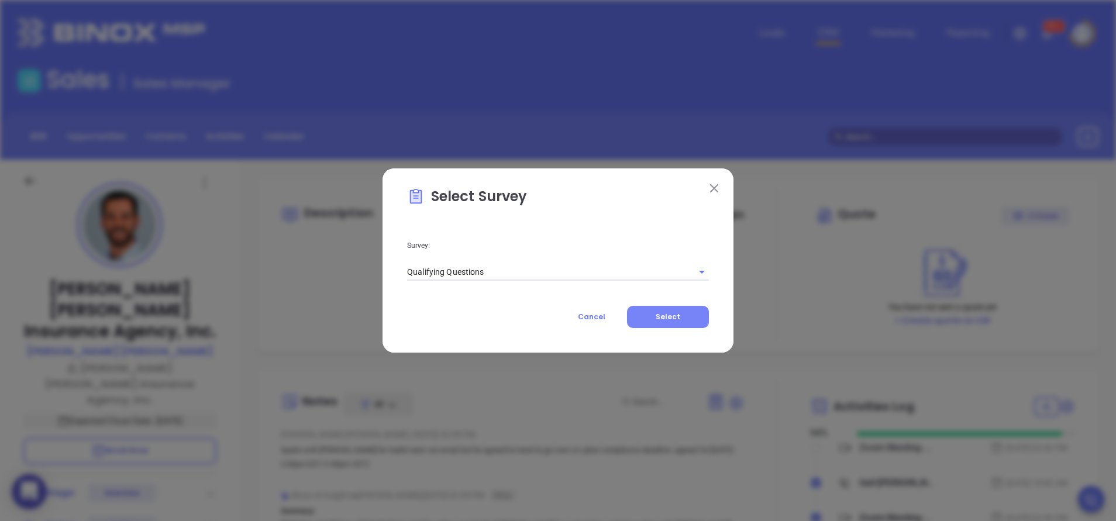
click at [668, 318] on span "Select" at bounding box center [668, 317] width 25 height 10
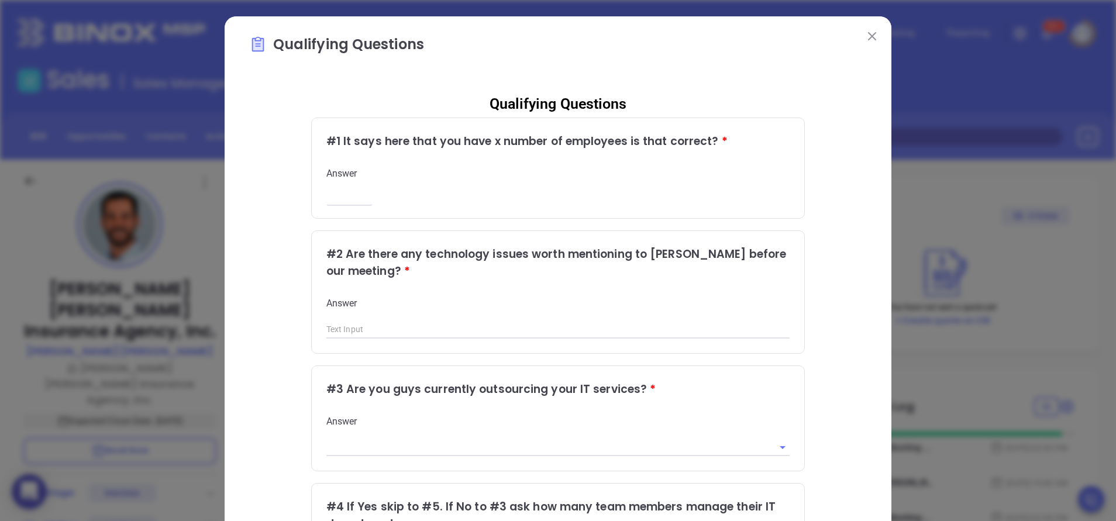
click at [339, 203] on div "# 1 It says here that you have x number of employees is that correct? * Answer ​" at bounding box center [558, 168] width 493 height 100
click at [339, 202] on input "number" at bounding box center [349, 197] width 46 height 10
type input "6"
type input "no"
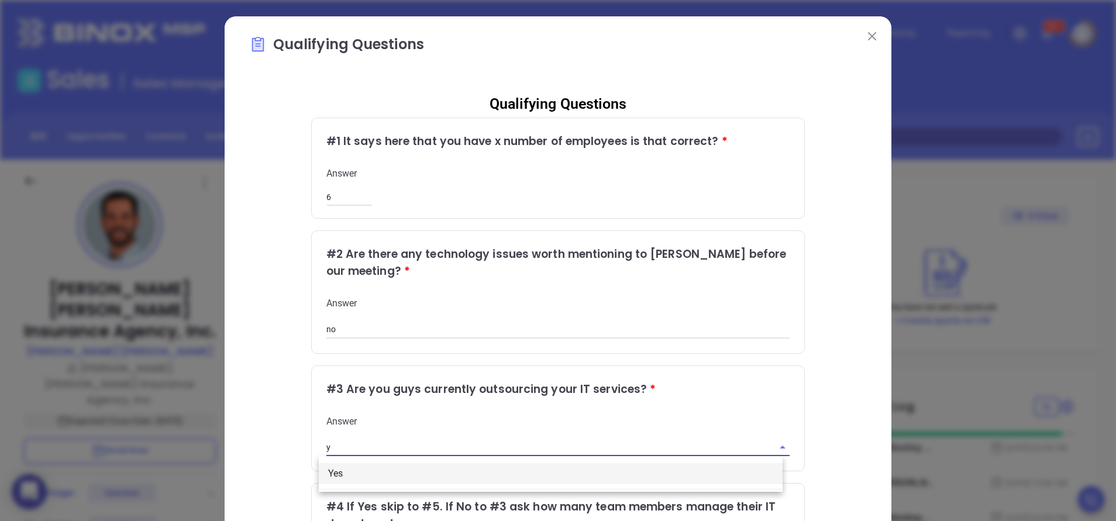
click at [380, 472] on li "Yes" at bounding box center [551, 473] width 464 height 21
type input "Yes"
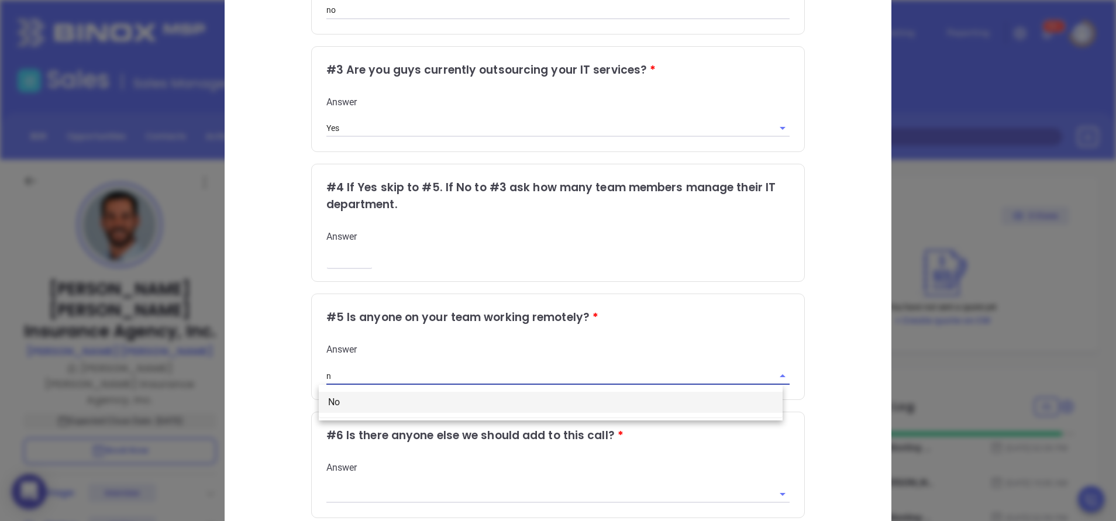
click at [442, 408] on li "No" at bounding box center [551, 402] width 464 height 21
type input "No"
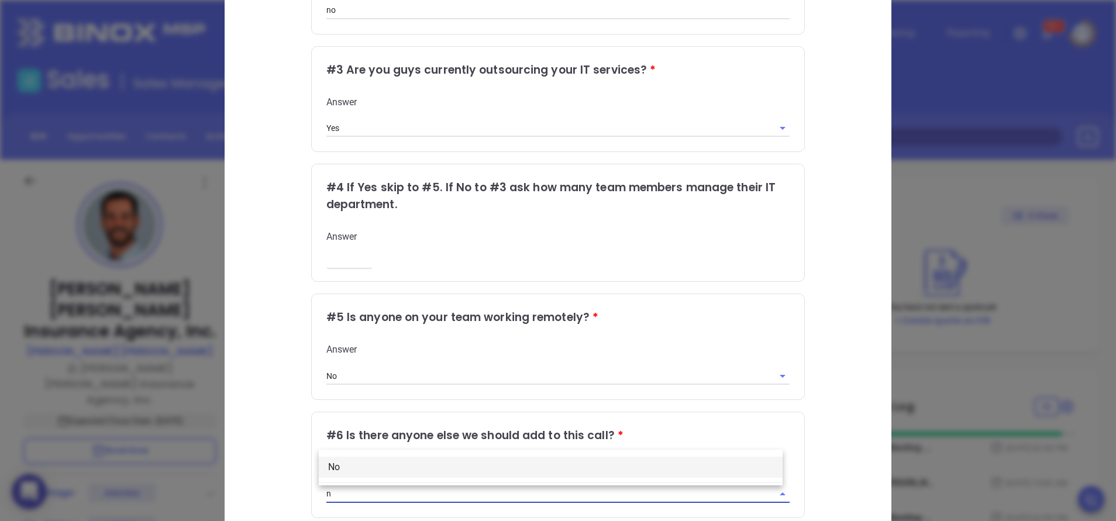
click at [467, 477] on li "No" at bounding box center [551, 467] width 464 height 21
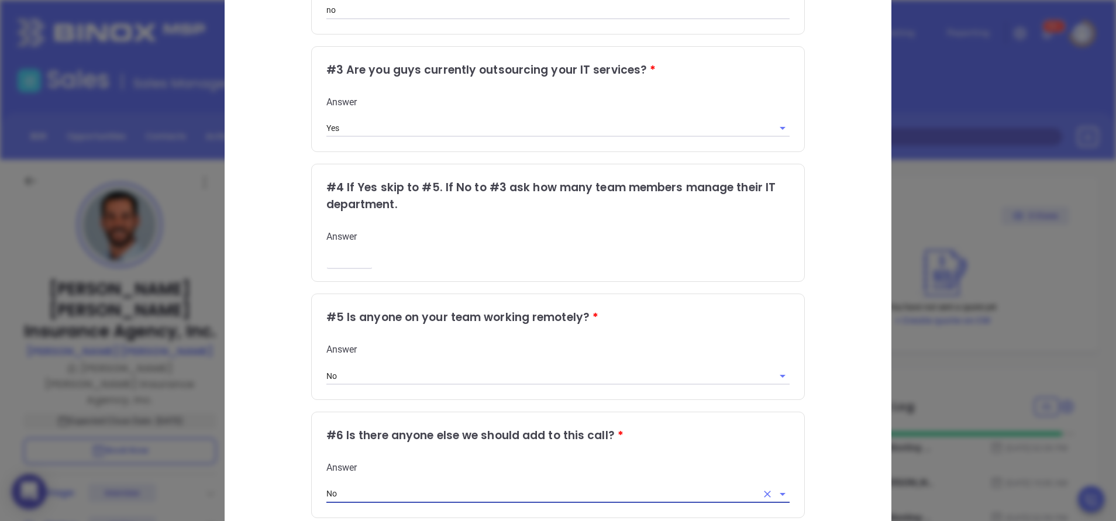
type input "No"
click at [864, 425] on div "Qualifying Questions Qualifying Questions # 1 It says here that you have x numb…" at bounding box center [558, 147] width 667 height 900
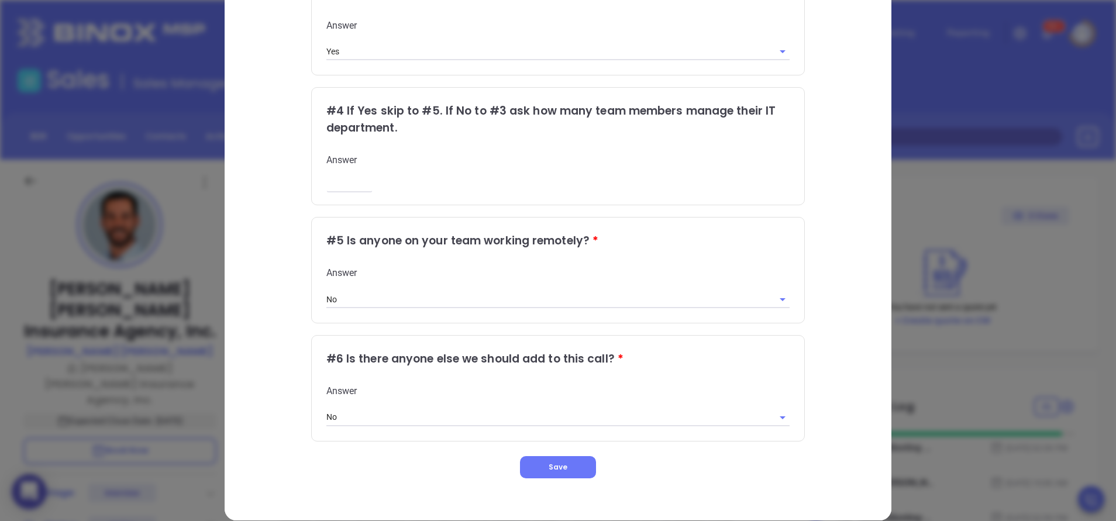
scroll to position [412, 0]
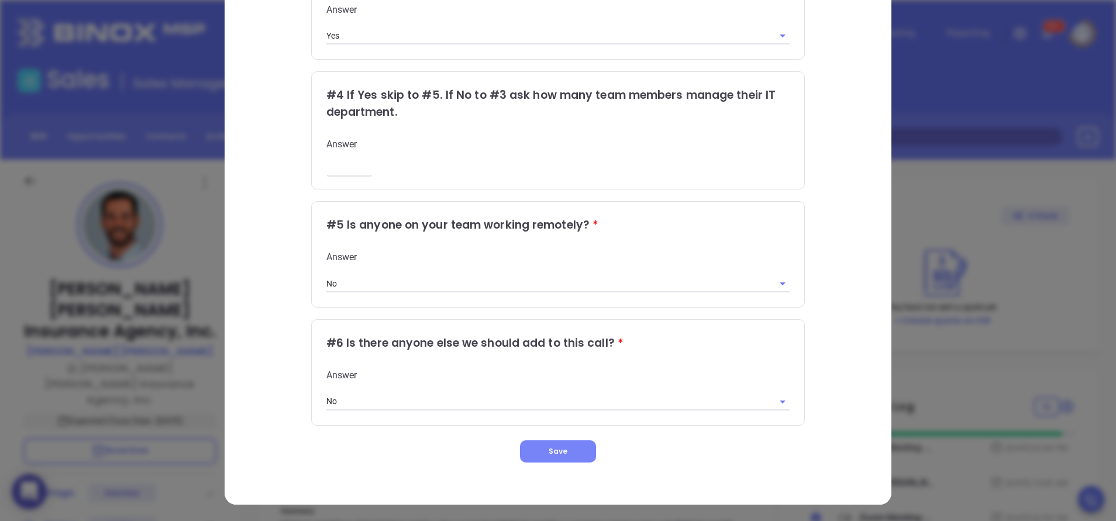
click at [537, 444] on button "Save" at bounding box center [558, 451] width 76 height 22
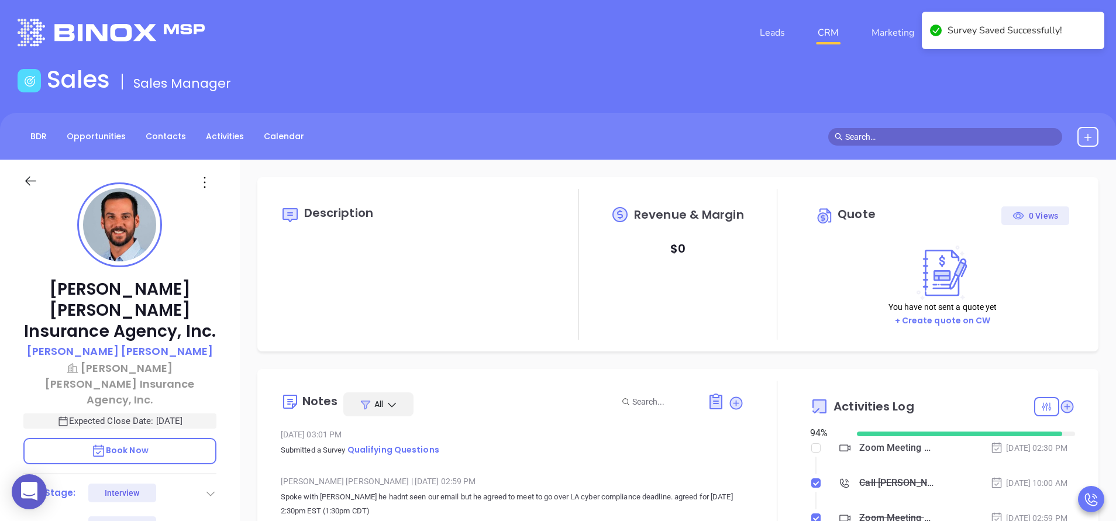
click at [774, 444] on div at bounding box center [777, 519] width 66 height 276
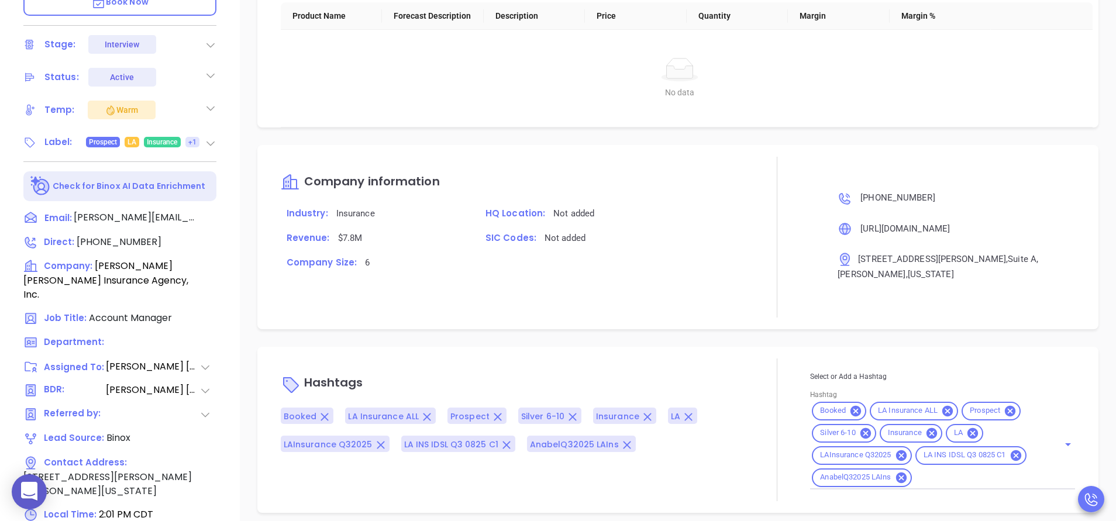
scroll to position [457, 0]
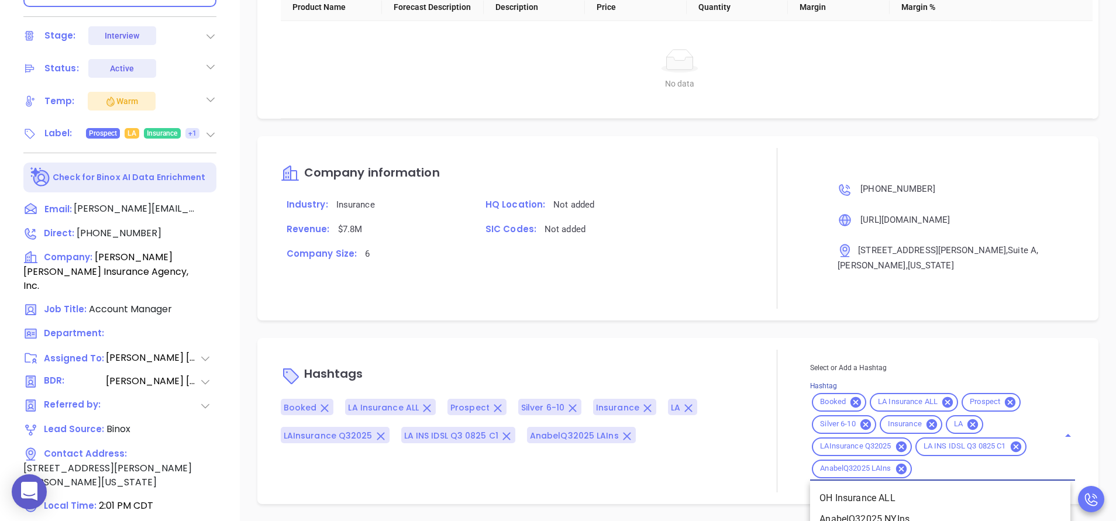
click at [920, 471] on input "Hashtag" at bounding box center [977, 468] width 129 height 15
type input "op"
click at [851, 493] on li "Opportunity" at bounding box center [940, 498] width 260 height 21
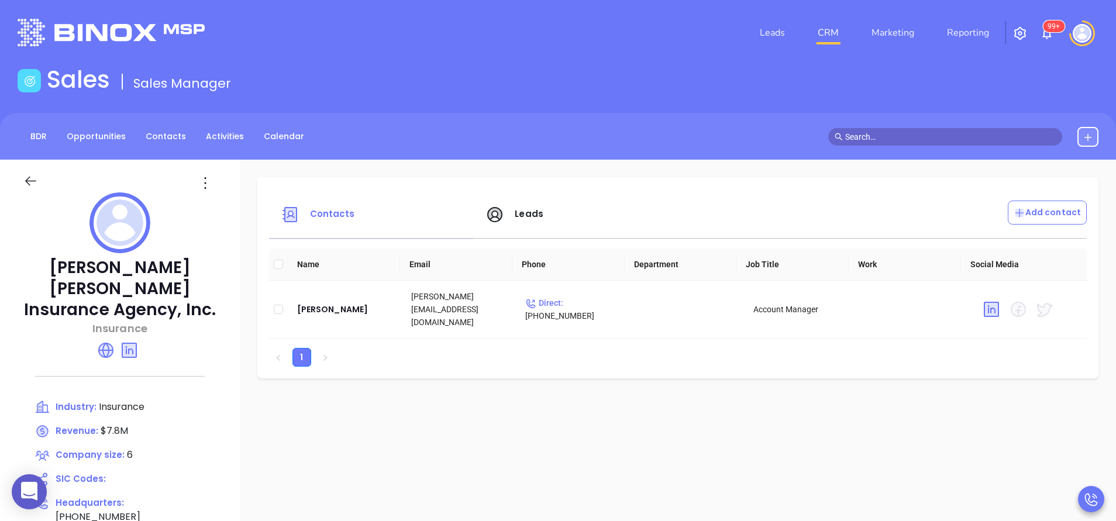
click at [104, 341] on icon at bounding box center [105, 350] width 19 height 19
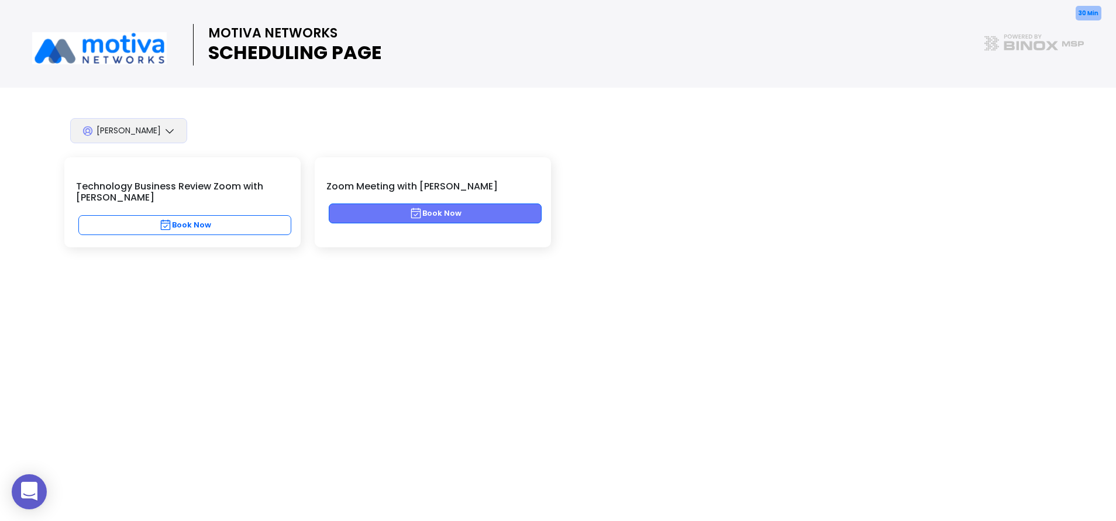
click at [408, 219] on button "Book Now" at bounding box center [435, 213] width 213 height 20
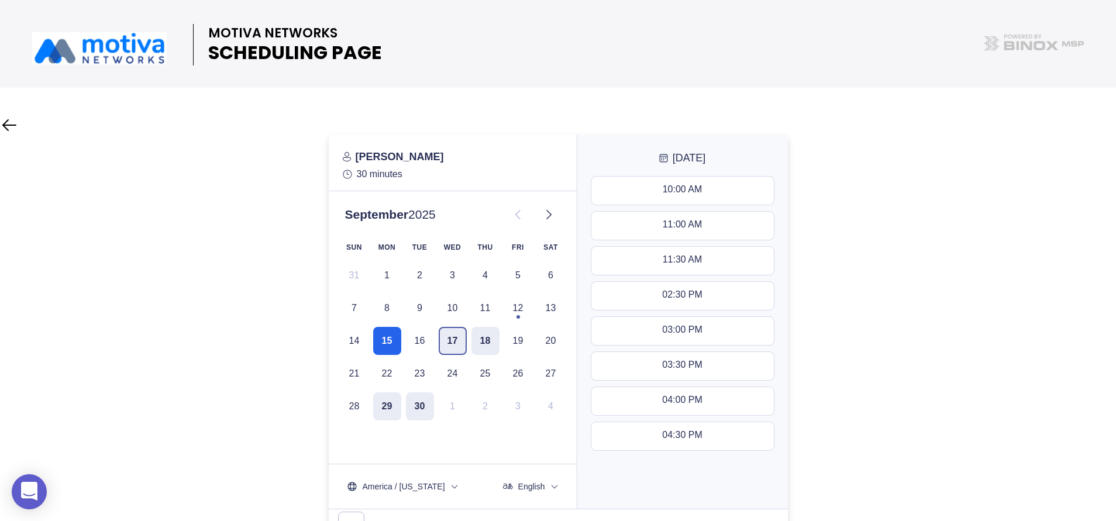
click at [463, 343] on button "17" at bounding box center [453, 341] width 28 height 28
click at [704, 303] on button "02:30 PM - 03:00 PM" at bounding box center [682, 296] width 182 height 28
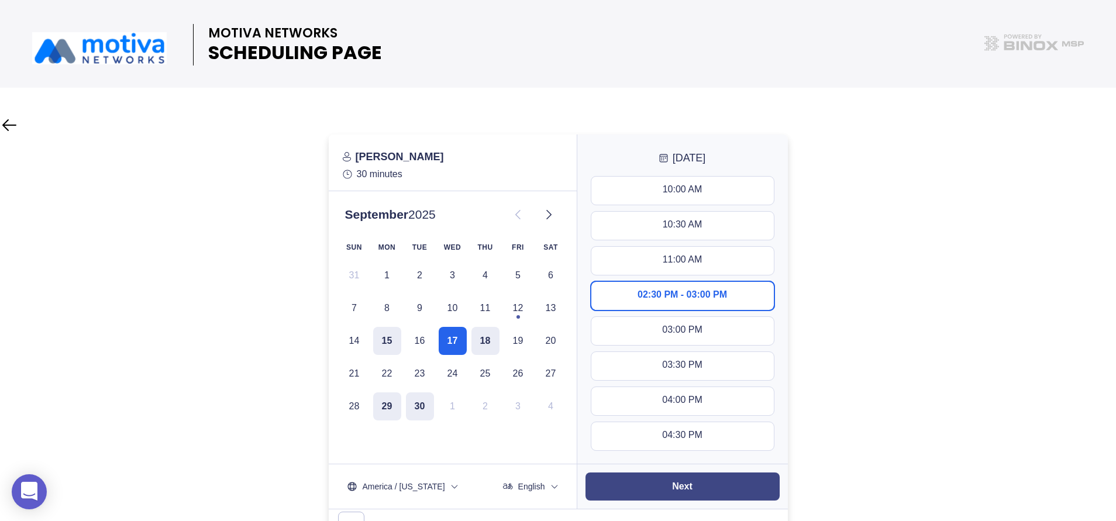
click at [715, 485] on button "Next" at bounding box center [682, 486] width 194 height 28
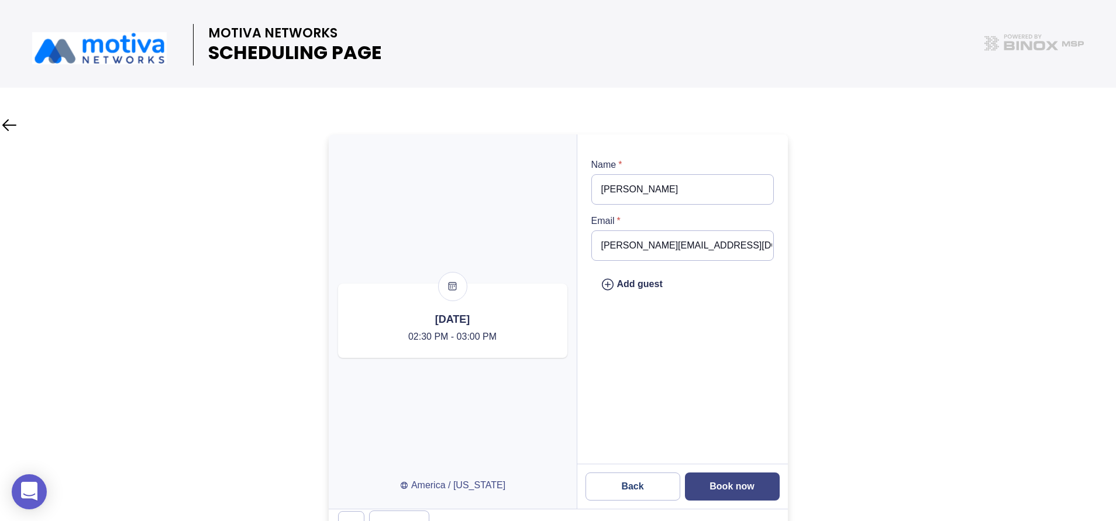
click at [734, 492] on button "Book now" at bounding box center [732, 486] width 95 height 28
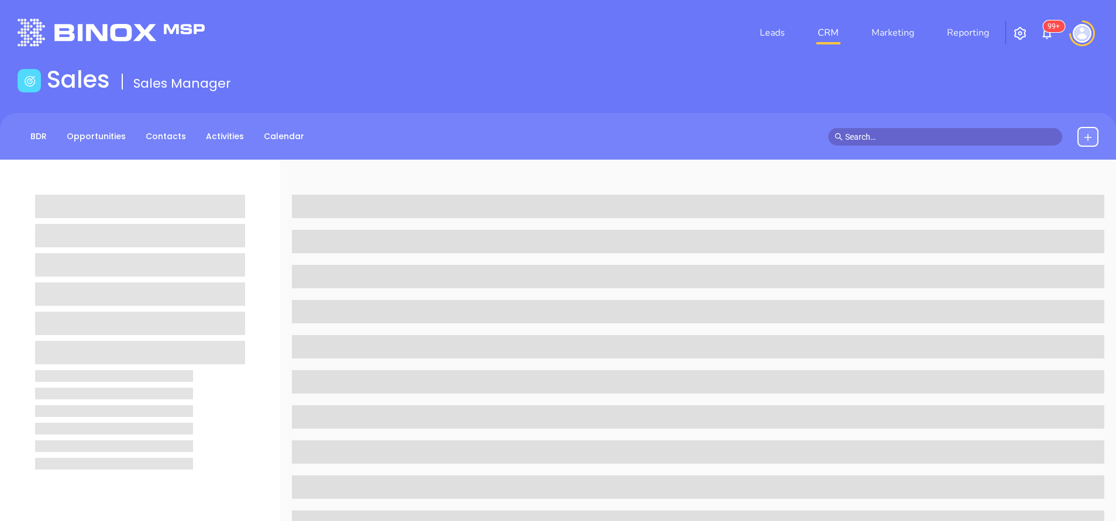
scroll to position [457, 0]
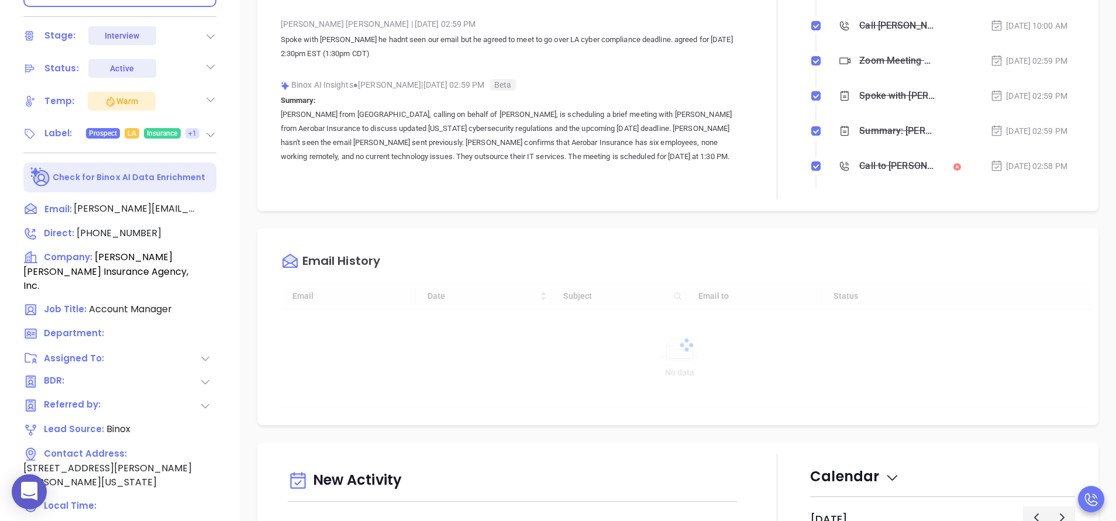
type input "[DATE]"
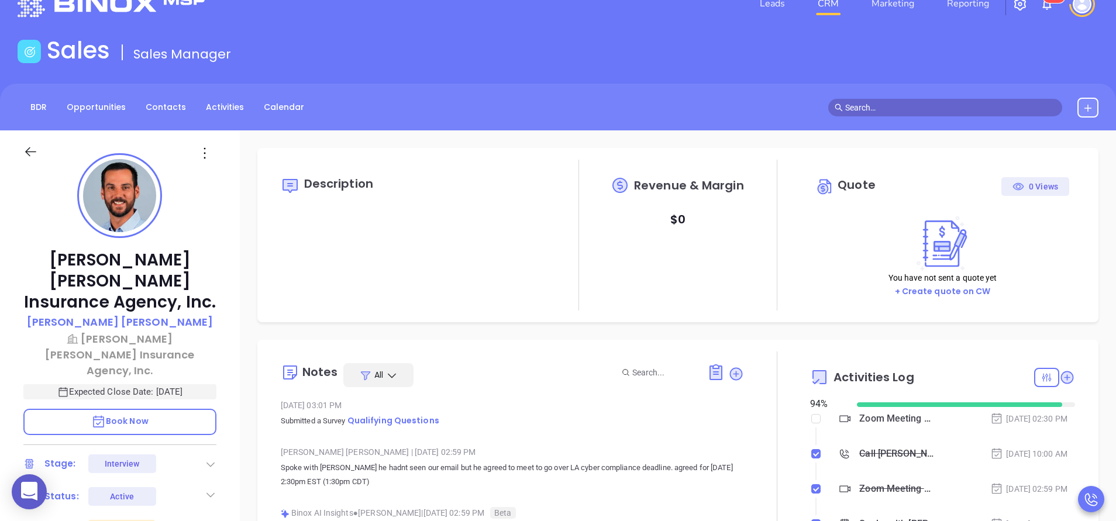
scroll to position [0, 0]
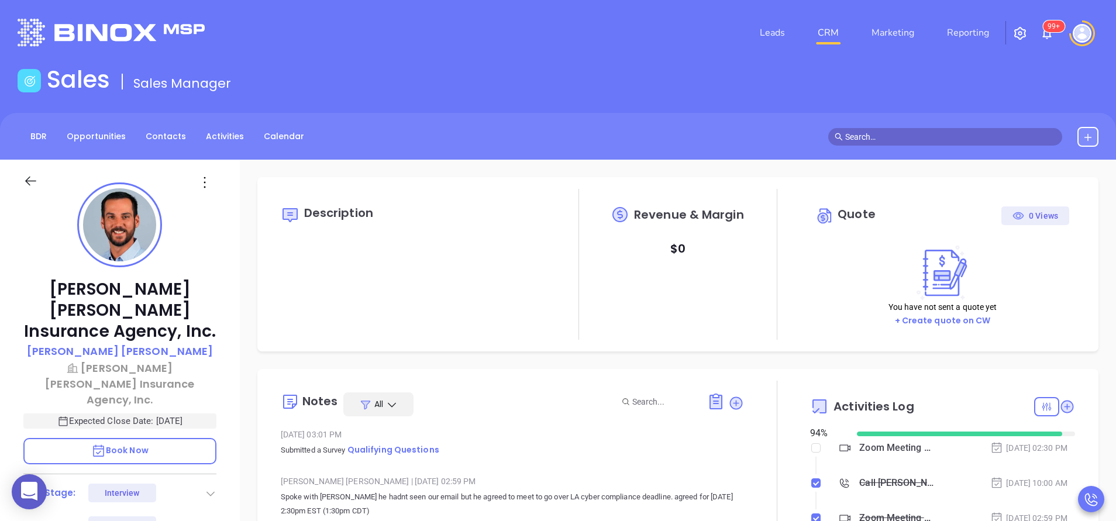
click at [784, 408] on div at bounding box center [777, 519] width 66 height 276
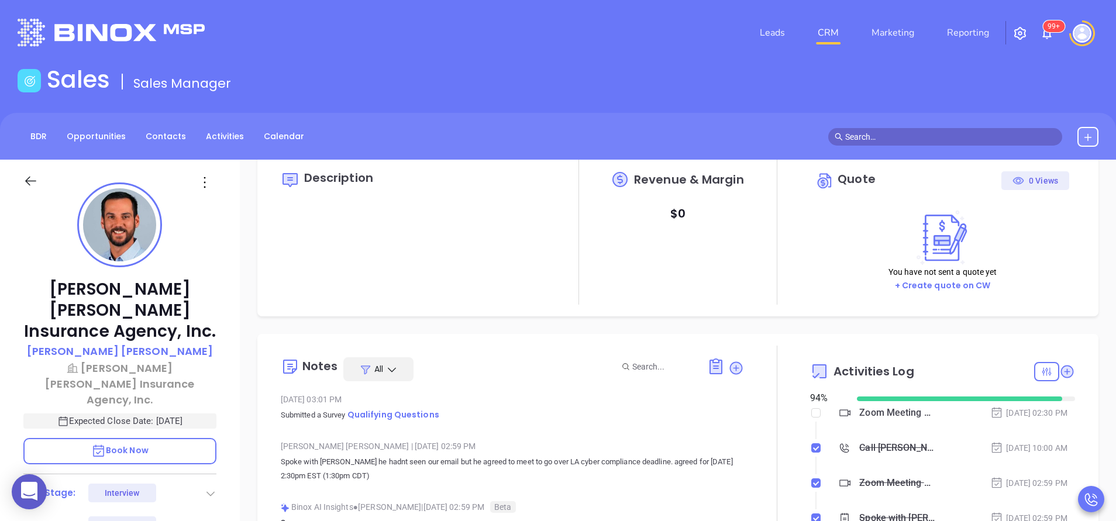
type input "[PERSON_NAME]"
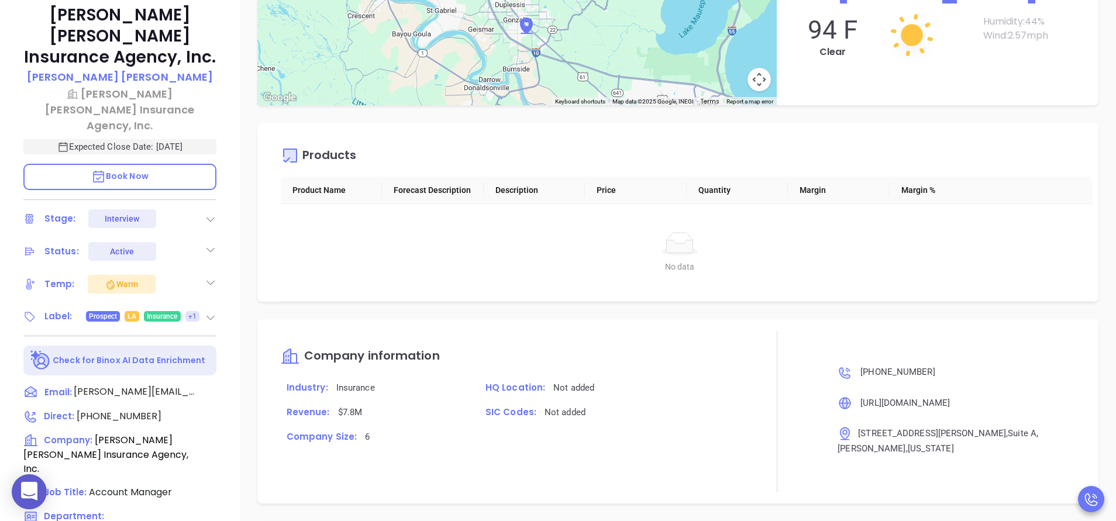
scroll to position [457, 0]
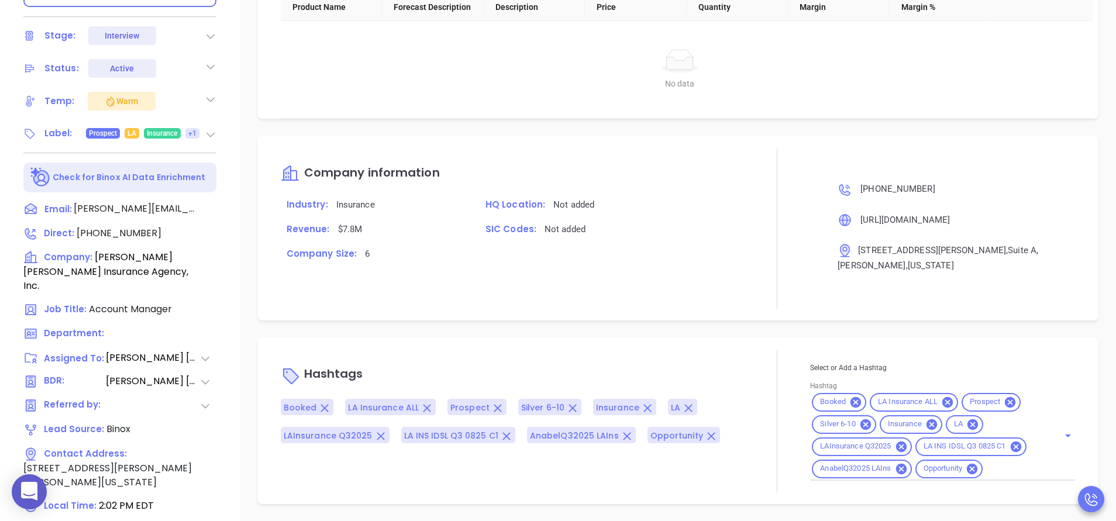
click at [759, 370] on div at bounding box center [777, 421] width 66 height 143
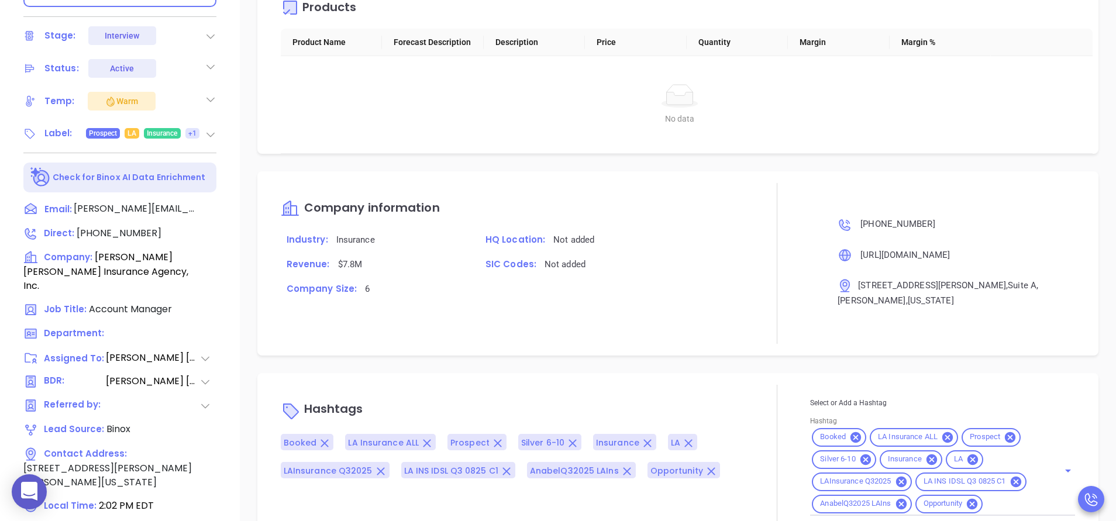
scroll to position [1319, 0]
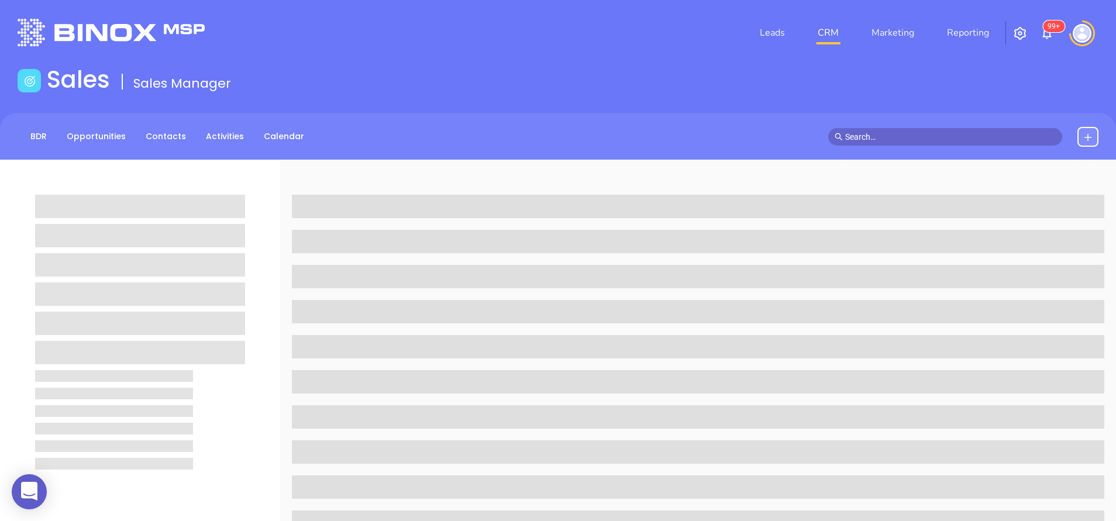
scroll to position [457, 0]
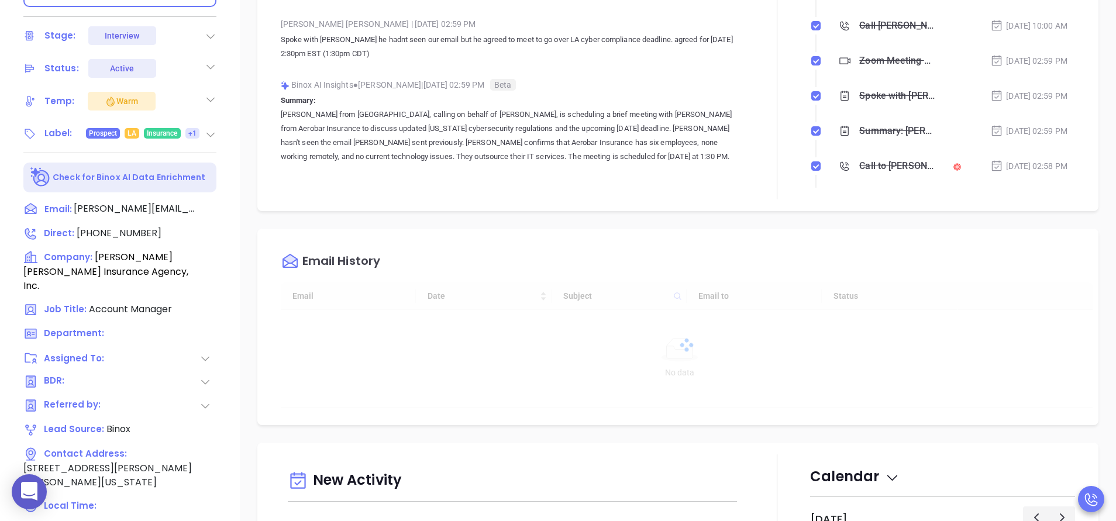
type input "[DATE]"
type input "[PERSON_NAME]"
click at [771, 264] on div "Email History" at bounding box center [687, 261] width 812 height 42
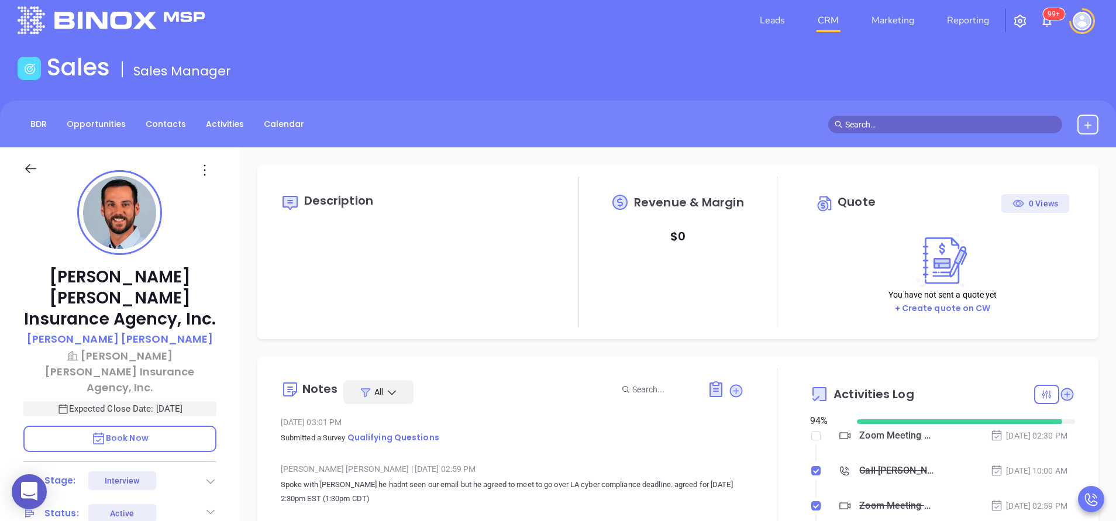
scroll to position [0, 0]
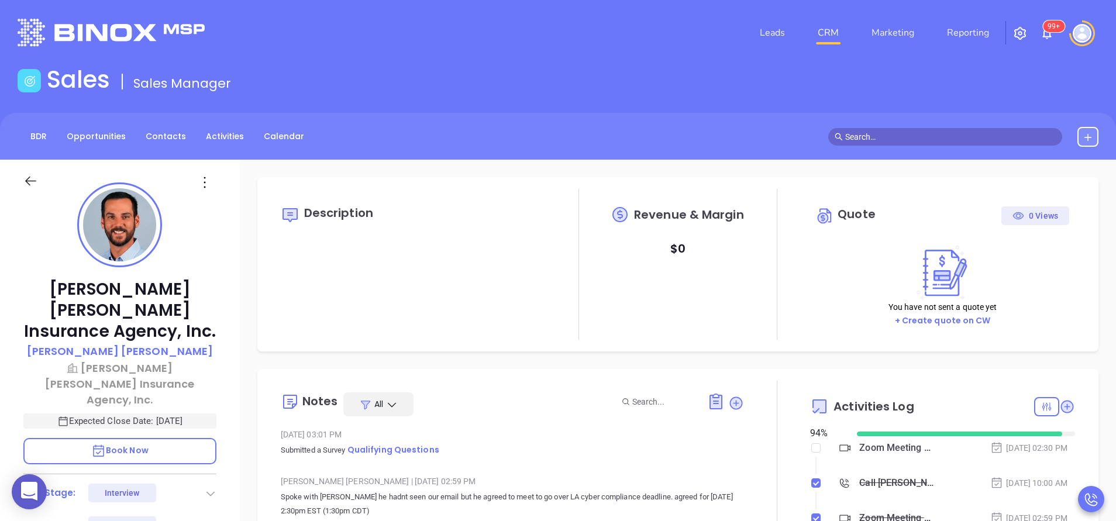
click at [237, 366] on div "Harry Robert Insurance Agency, Inc. Taylor Robert Harry Robert Insurance Agency…" at bounding box center [120, 485] width 240 height 651
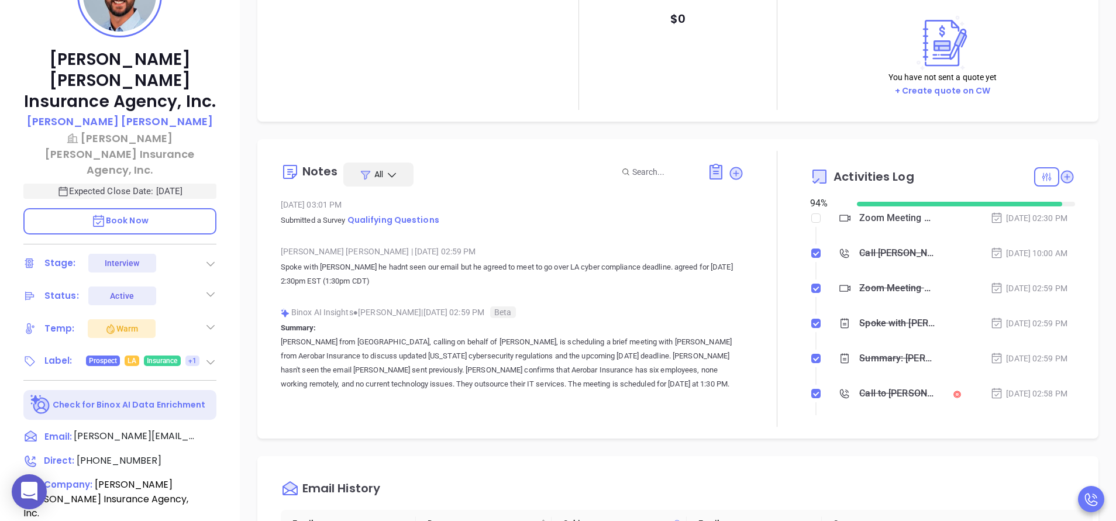
scroll to position [246, 0]
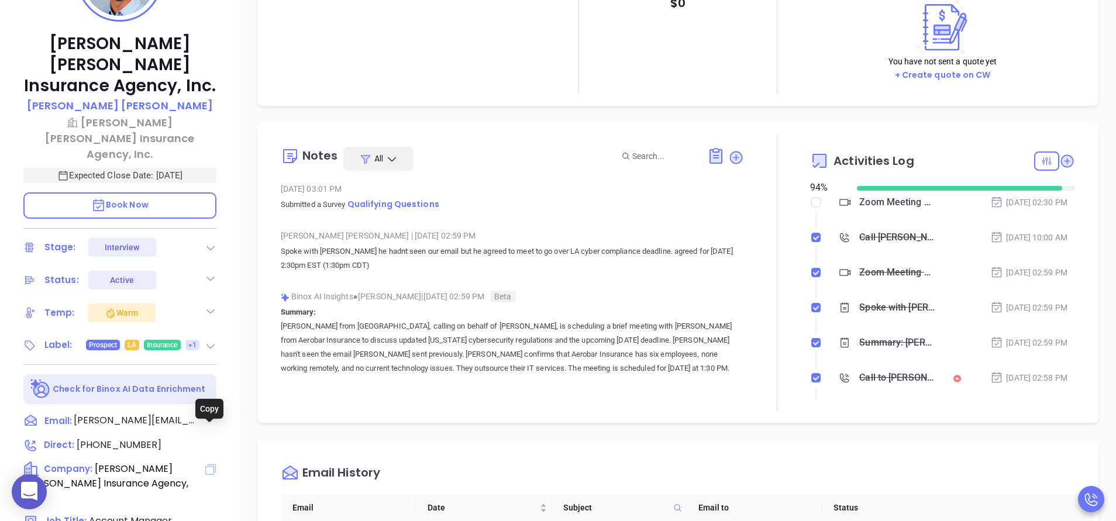
click at [212, 464] on icon at bounding box center [210, 469] width 11 height 11
